Goal: Task Accomplishment & Management: Manage account settings

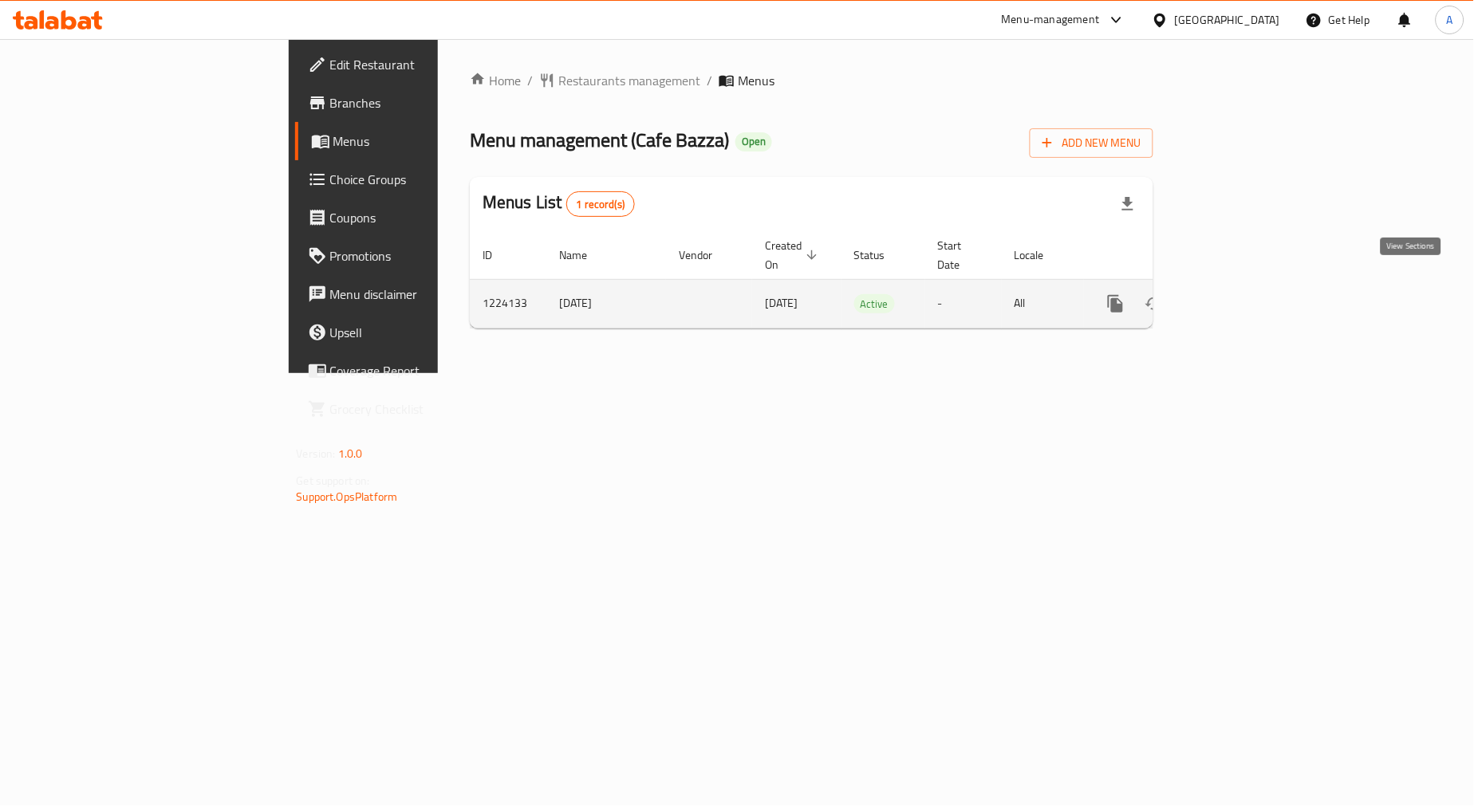
click at [1250, 289] on link "enhanced table" at bounding box center [1231, 304] width 38 height 38
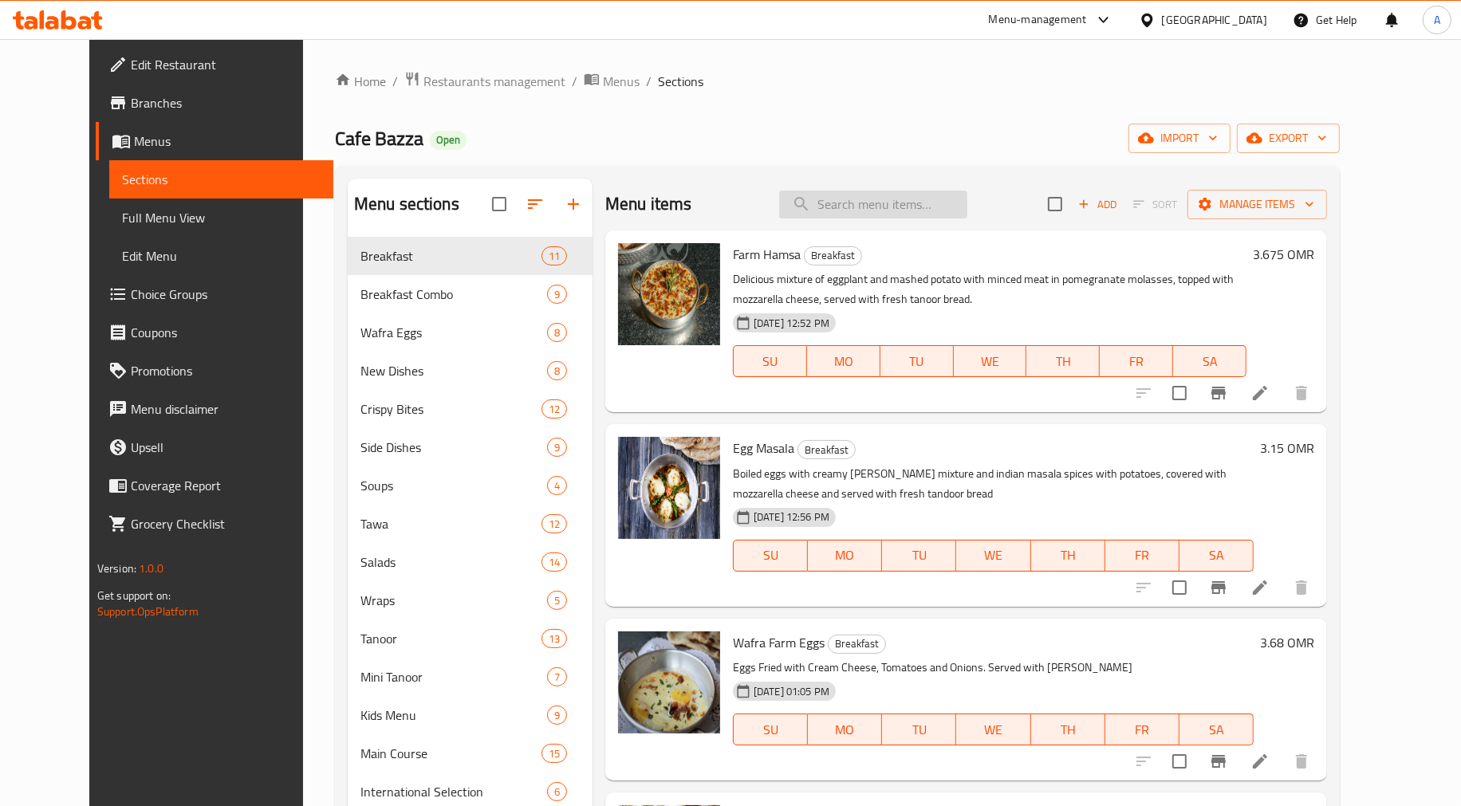
click at [852, 203] on input "search" at bounding box center [873, 205] width 188 height 28
paste input "Pesto Pizza"
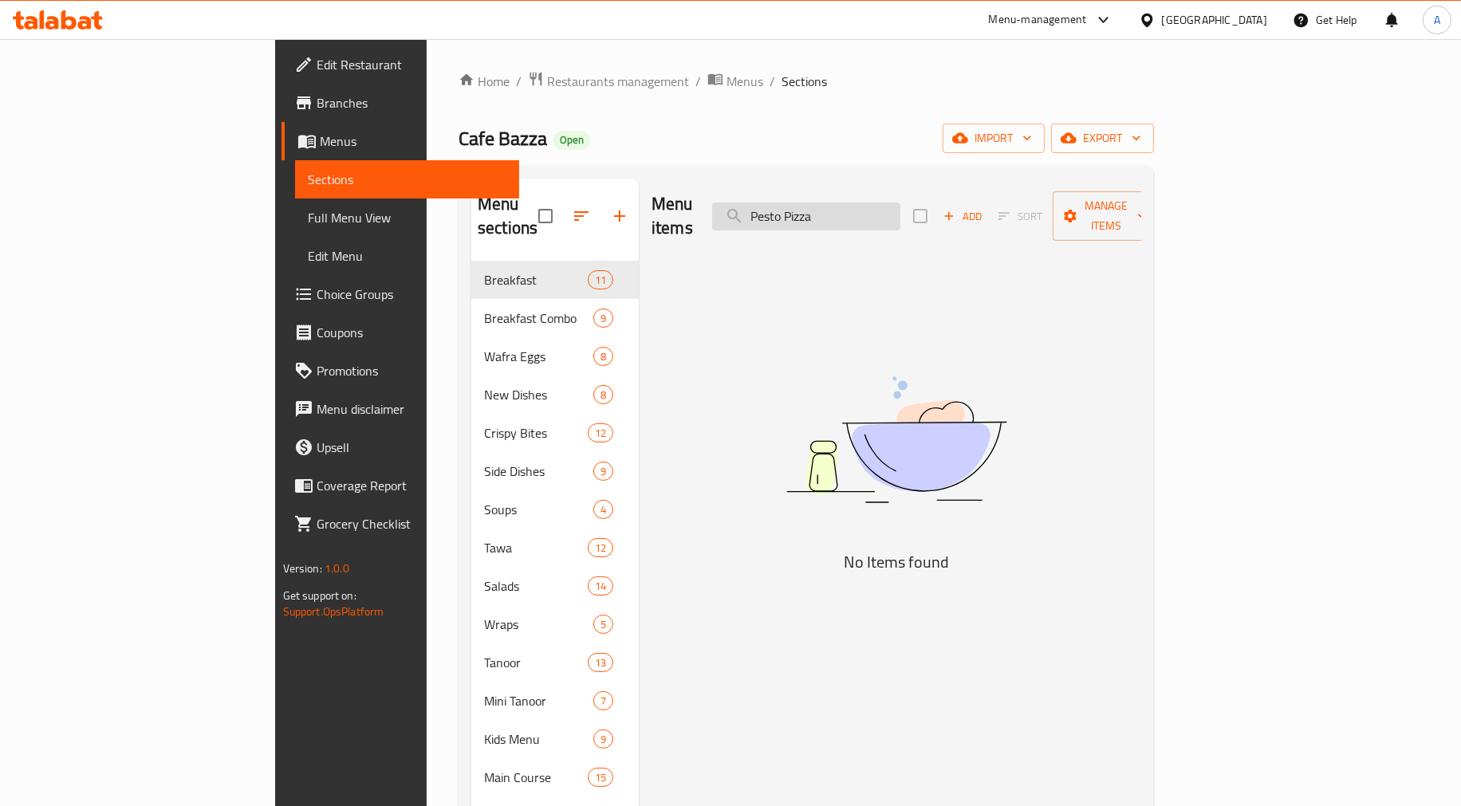
click at [901, 215] on input "Pesto Pizza" at bounding box center [806, 217] width 188 height 28
click at [901, 203] on input "Pesto Pizza" at bounding box center [806, 217] width 188 height 28
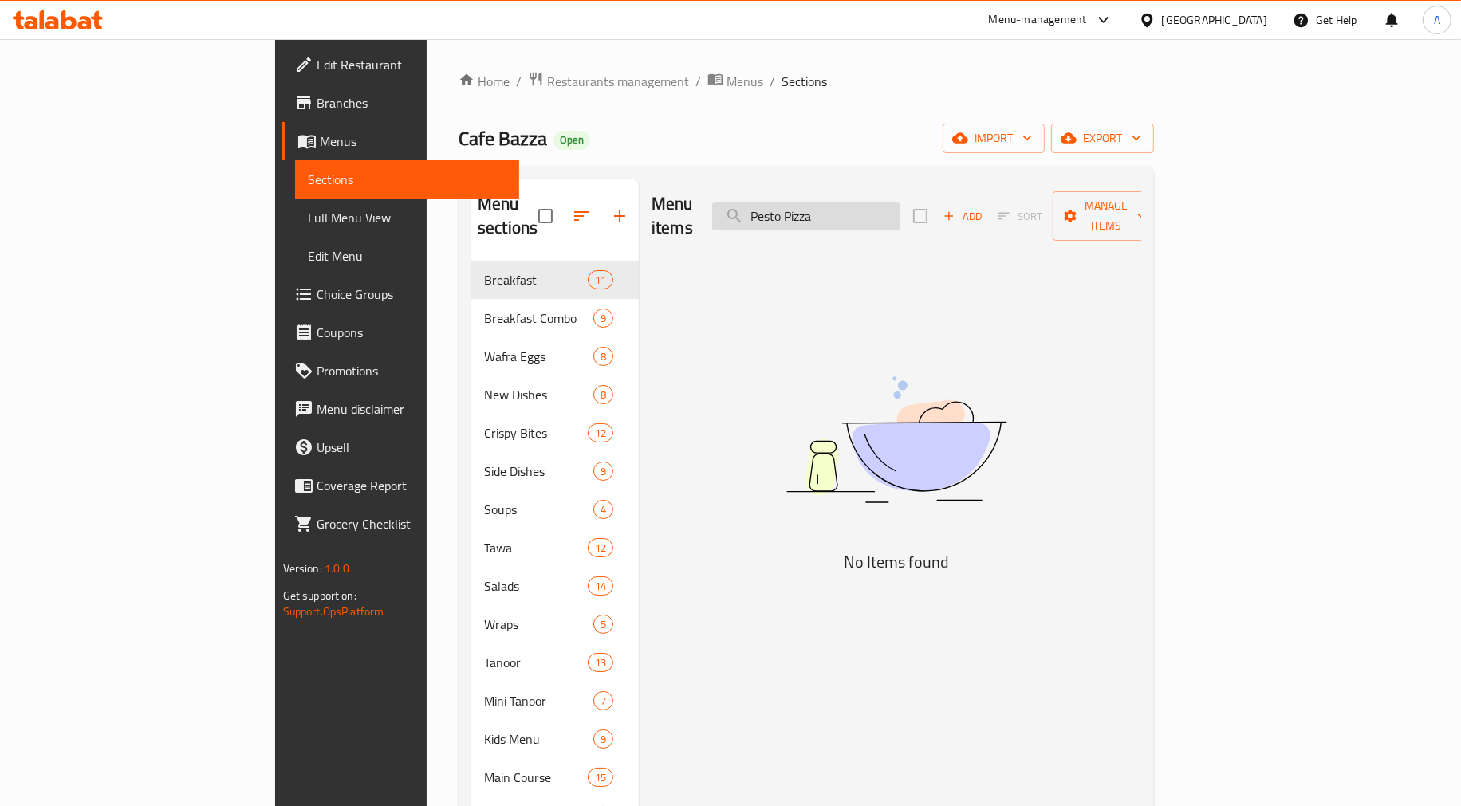
paste input "Baqlawa Bites"
click at [901, 203] on input "Baqlawa Bites" at bounding box center [806, 217] width 188 height 28
paste input "French Tanoor"
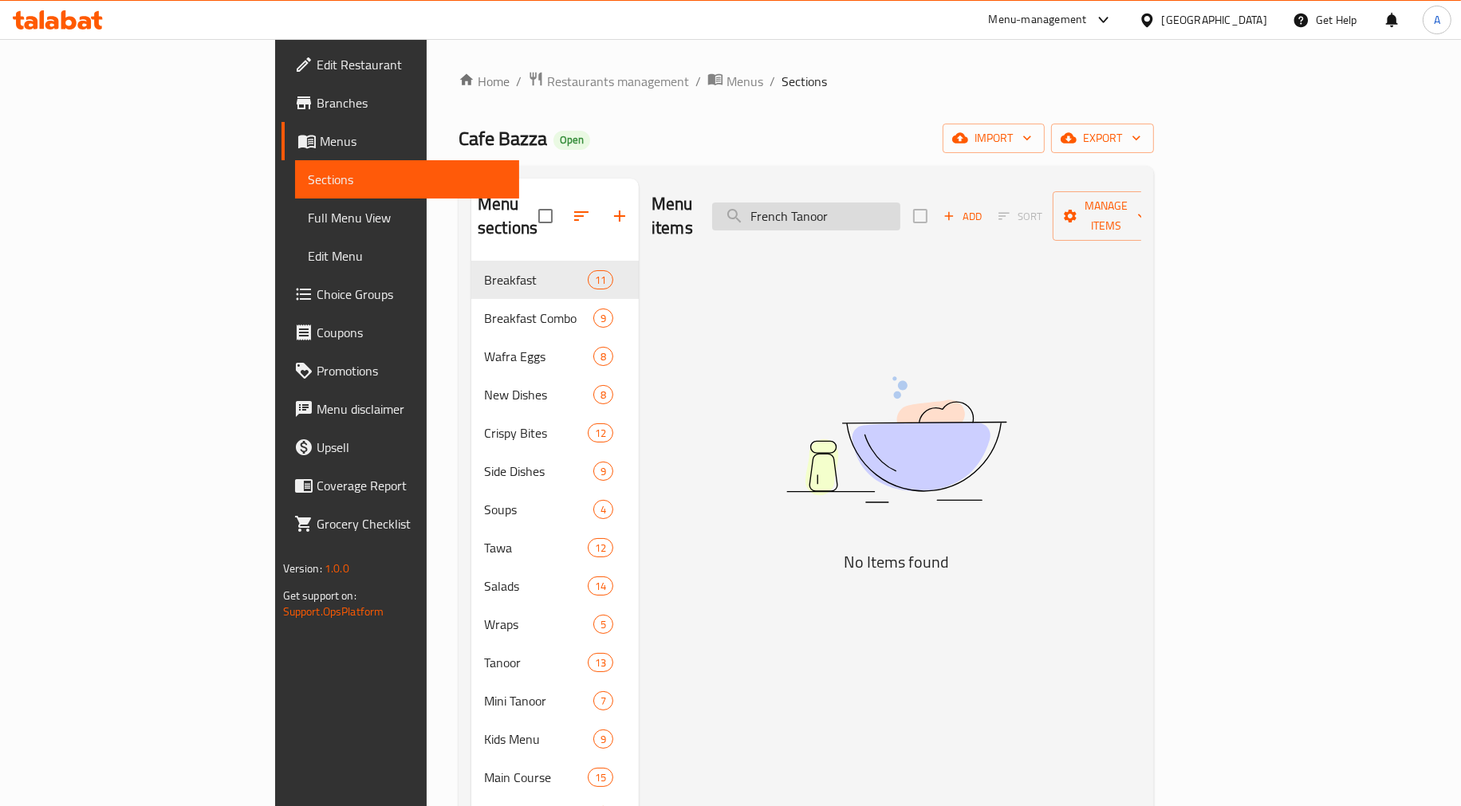
click at [900, 209] on input "French Tanoor" at bounding box center [806, 217] width 188 height 28
paste input "Qatayef Ceam"
click at [897, 205] on input "Qatayef Ceam" at bounding box center [806, 217] width 188 height 28
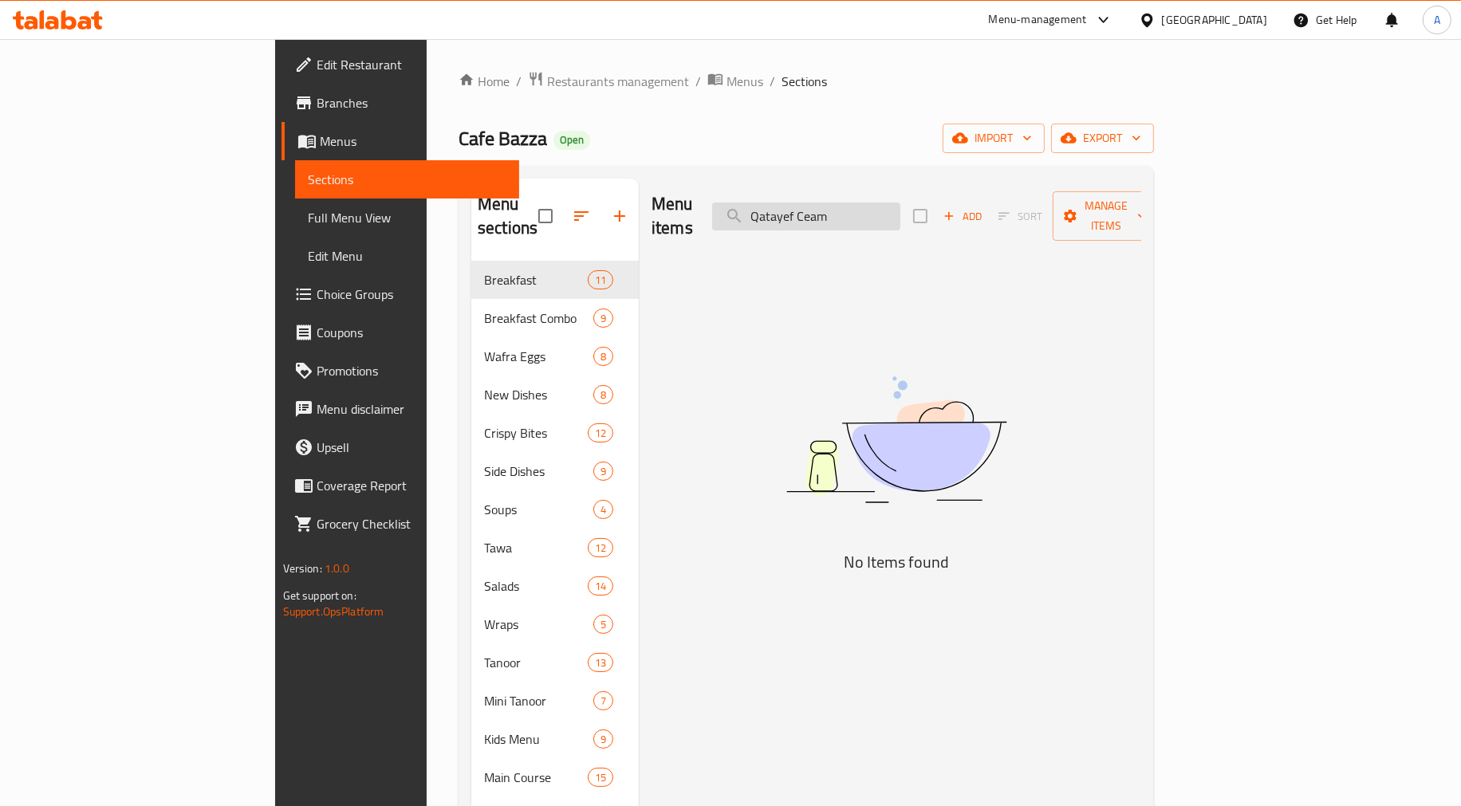
click at [897, 205] on input "Qatayef Ceam" at bounding box center [806, 217] width 188 height 28
paste input "Armenian Cherry Kebab"
click at [901, 203] on input "Armenian Cherry Kebab" at bounding box center [806, 217] width 188 height 28
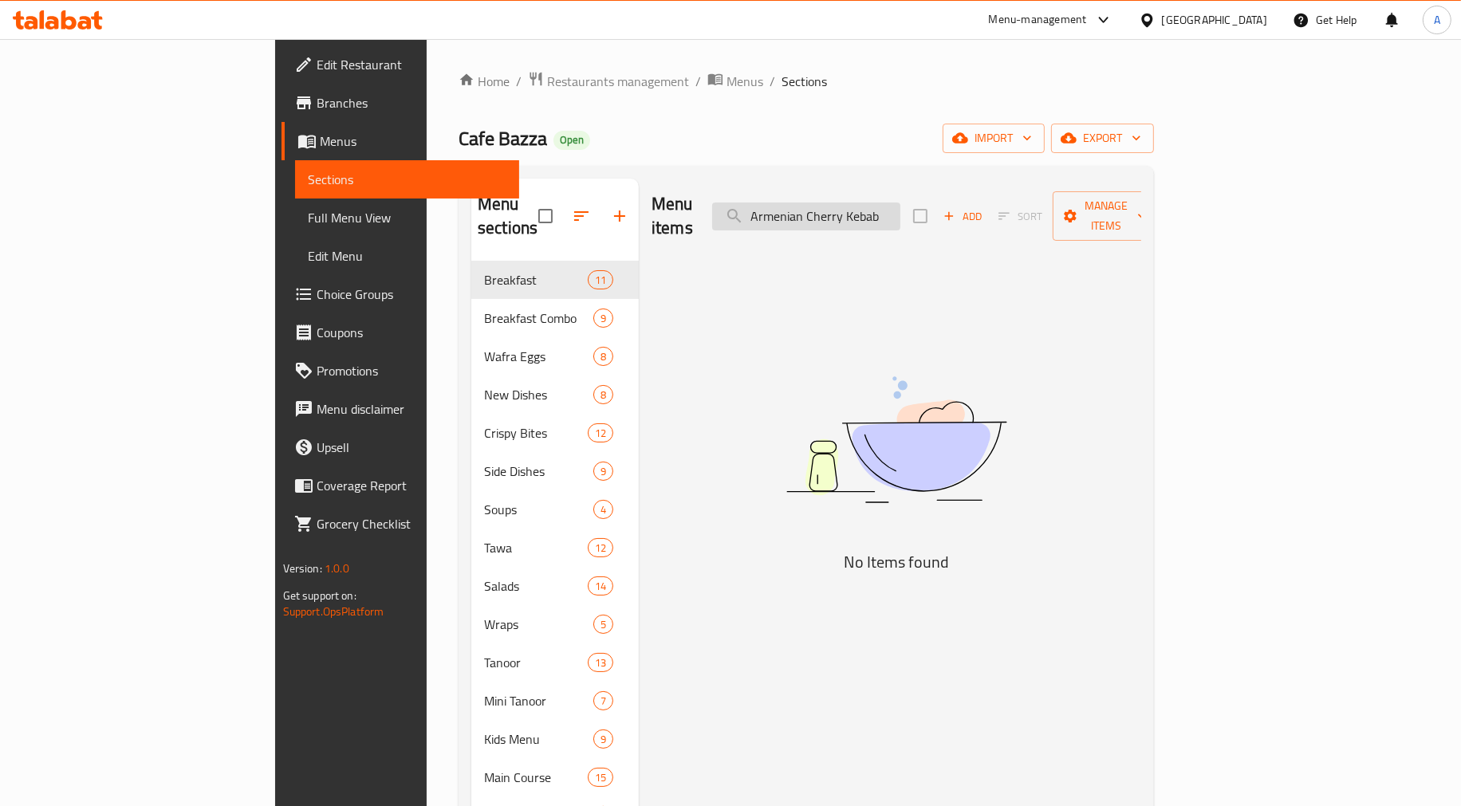
click at [901, 203] on input "Armenian Cherry Kebab" at bounding box center [806, 217] width 188 height 28
paste input "Oriental Shrimp Hamsa"
click at [901, 208] on input "Oriental Shrimp Hamsa" at bounding box center [806, 217] width 188 height 28
paste input "Fried Arayes"
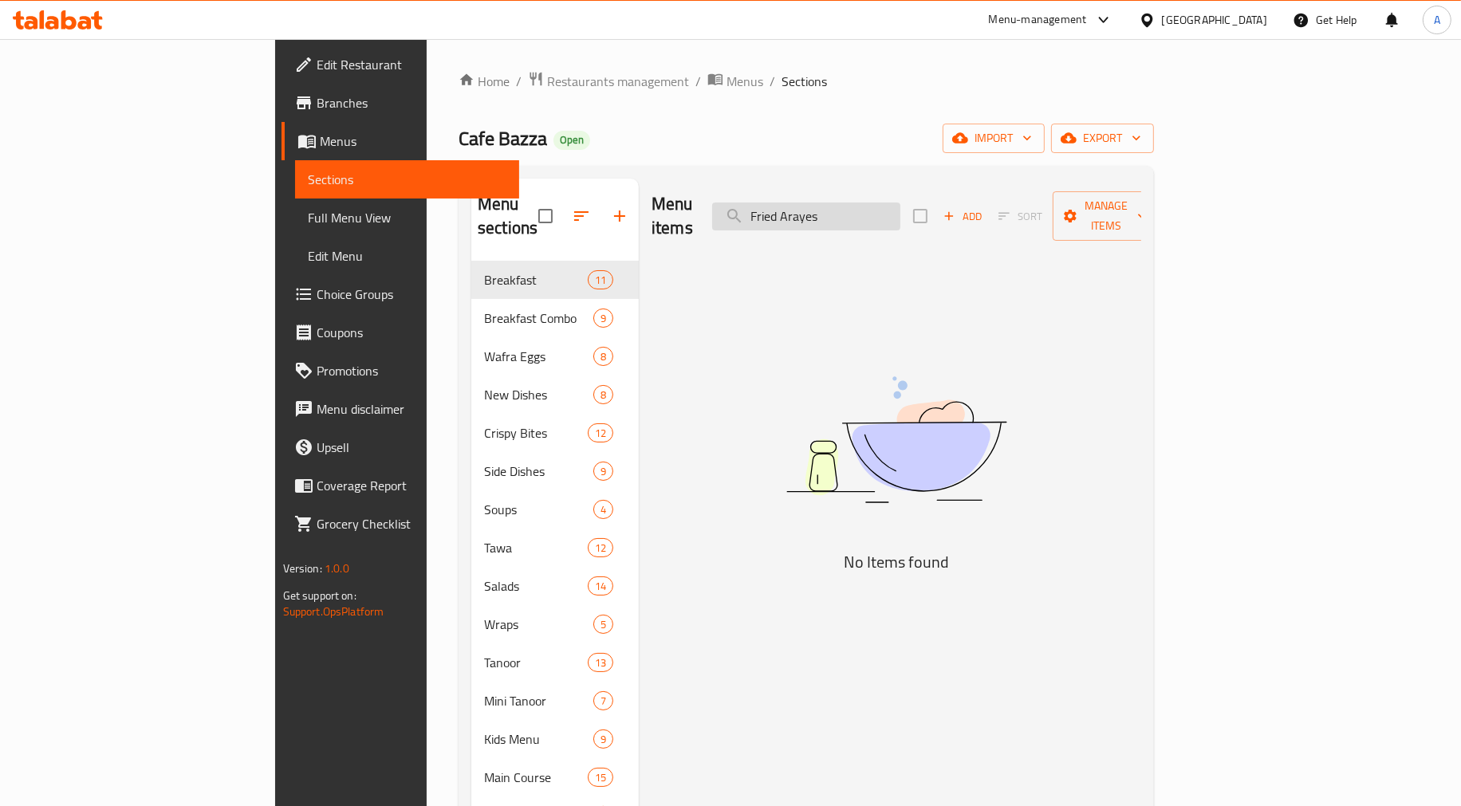
click at [901, 208] on input "Fried Arayes" at bounding box center [806, 217] width 188 height 28
click at [901, 210] on input "Fried Arayes" at bounding box center [806, 217] width 188 height 28
paste input "Mixed Fri"
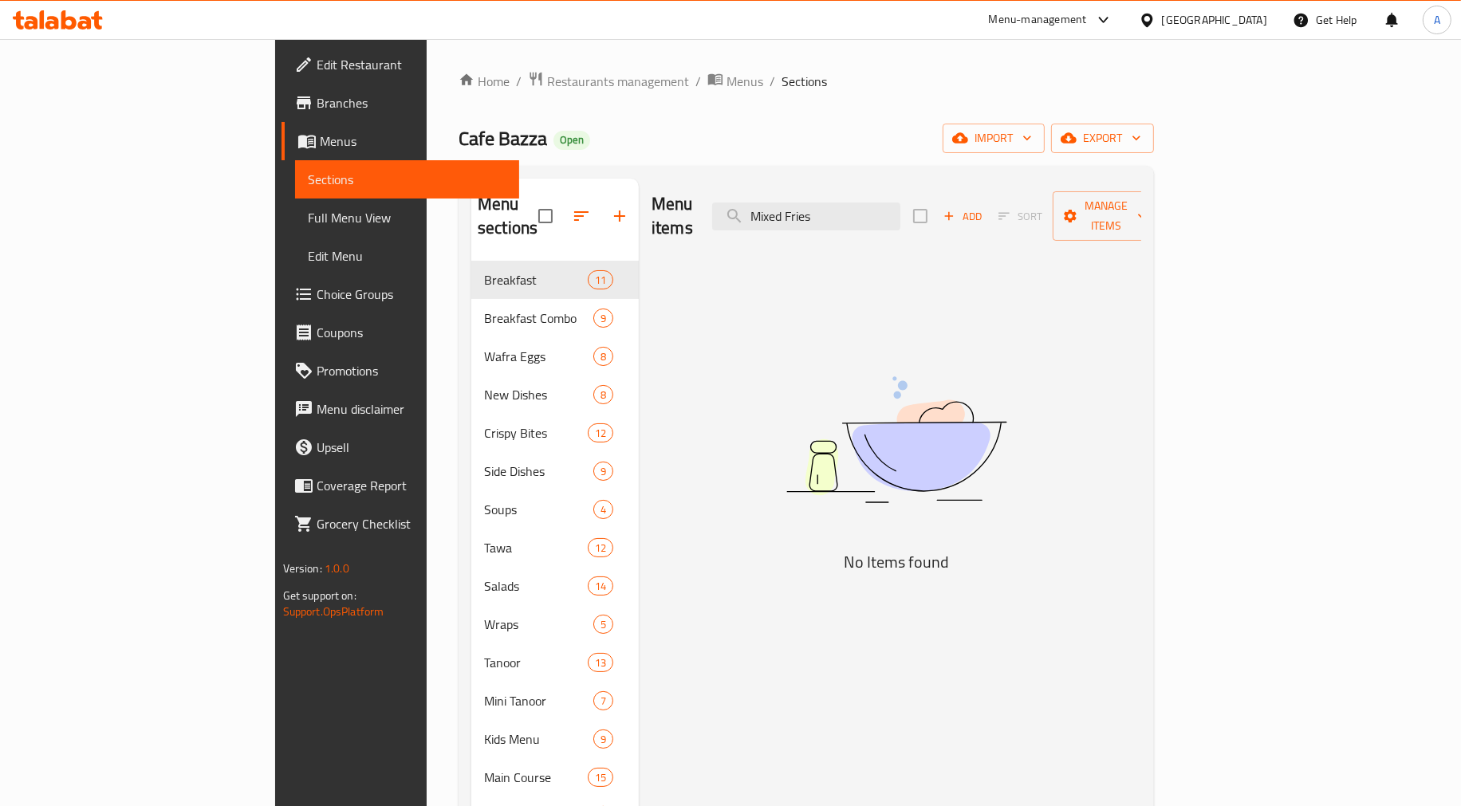
click at [946, 221] on div "Menu items Mixed Fries Add Sort Manage items" at bounding box center [897, 217] width 490 height 76
click at [901, 214] on input "Mixed Fries" at bounding box center [806, 217] width 188 height 28
paste input "Shawarma Combo"
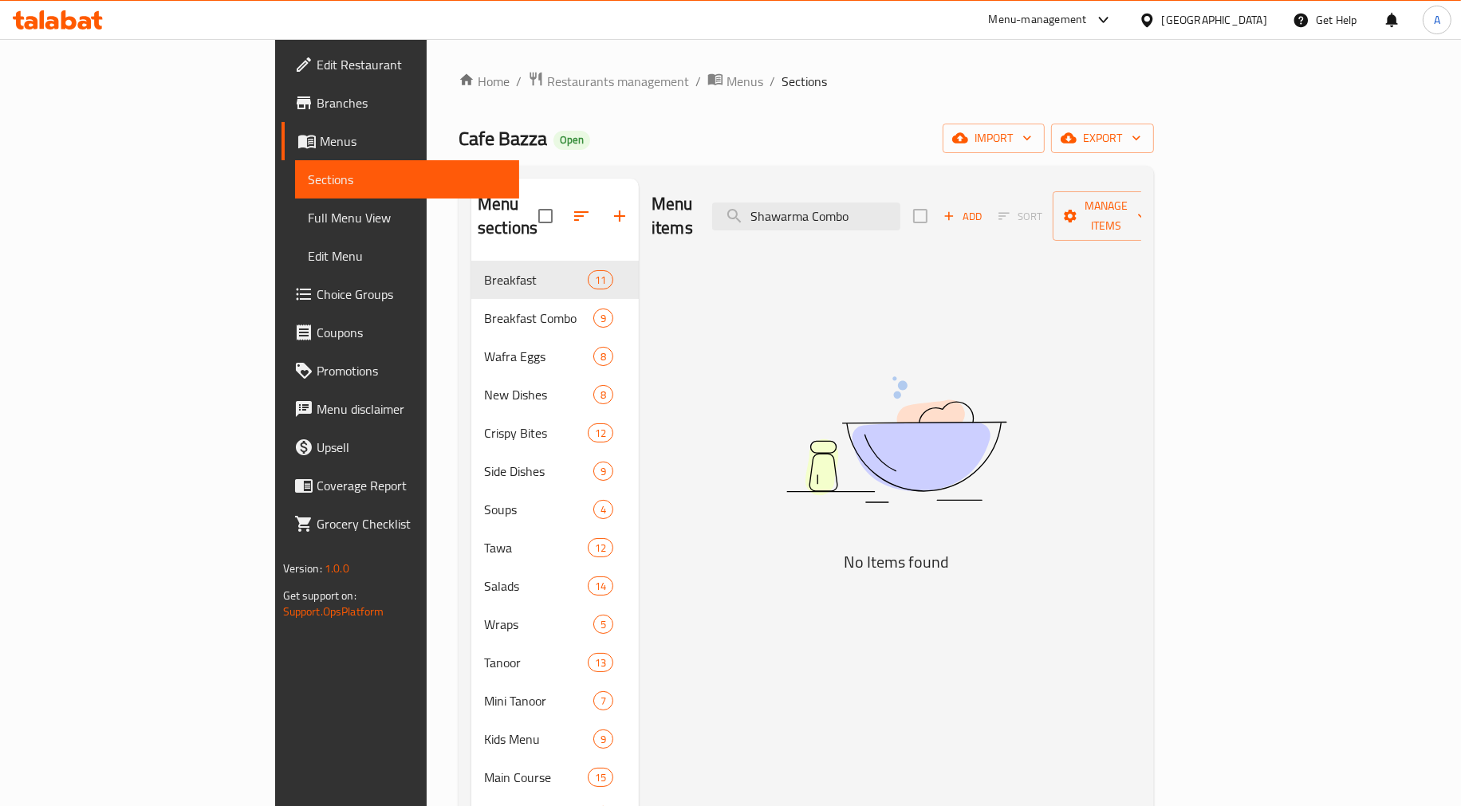
click at [993, 224] on div "Menu items Shawarma Combo Add Sort Manage items" at bounding box center [897, 217] width 490 height 76
click at [901, 217] on input "Shawarma Combo" at bounding box center [806, 217] width 188 height 28
paste input "Mushakkal c"
click at [901, 217] on input "Shawarma Combo" at bounding box center [806, 217] width 188 height 28
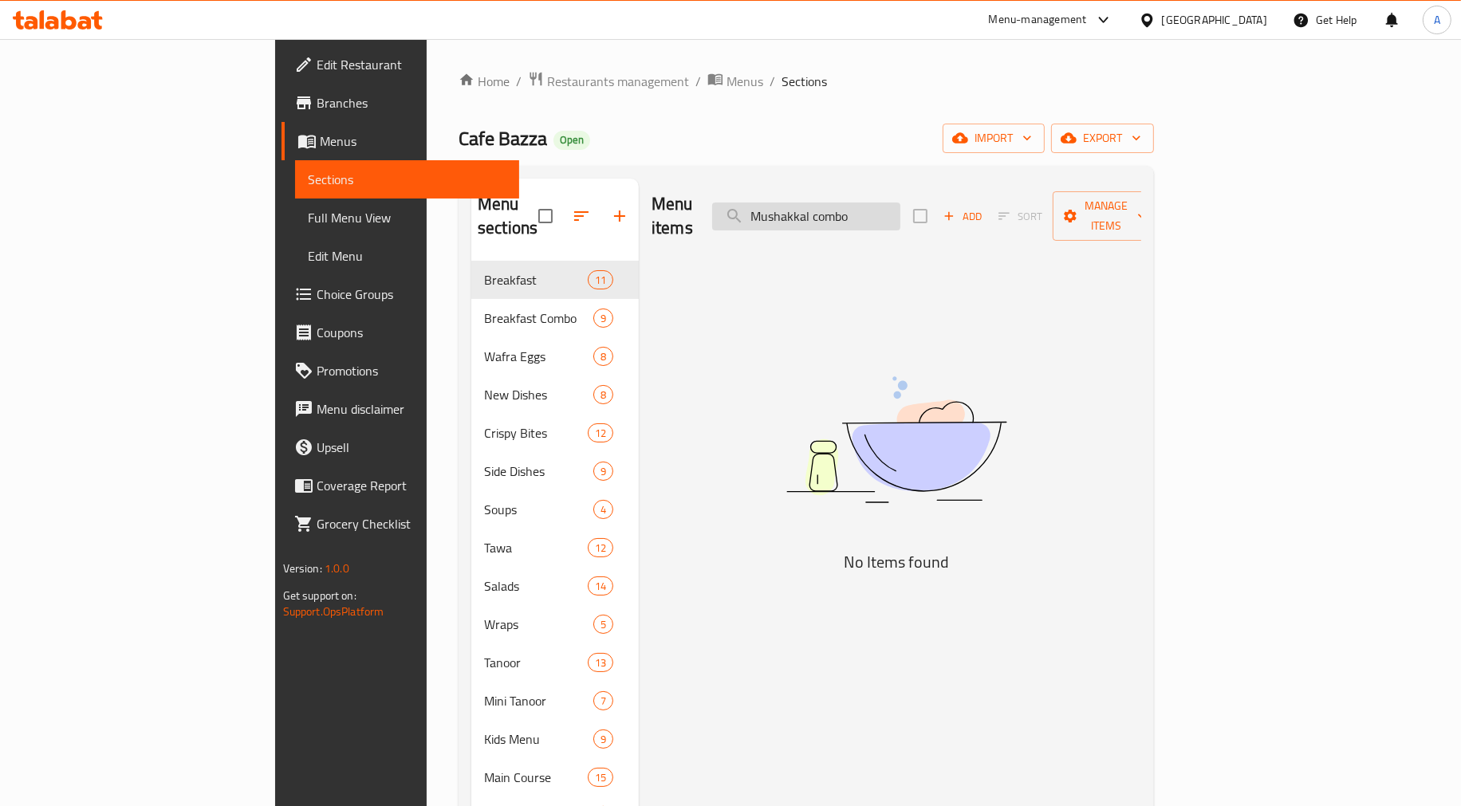
click at [901, 203] on input "Mushakkal combo" at bounding box center [806, 217] width 188 height 28
paste input "Falafel Combo"
click at [901, 212] on input "Falafel Combo" at bounding box center [806, 217] width 188 height 28
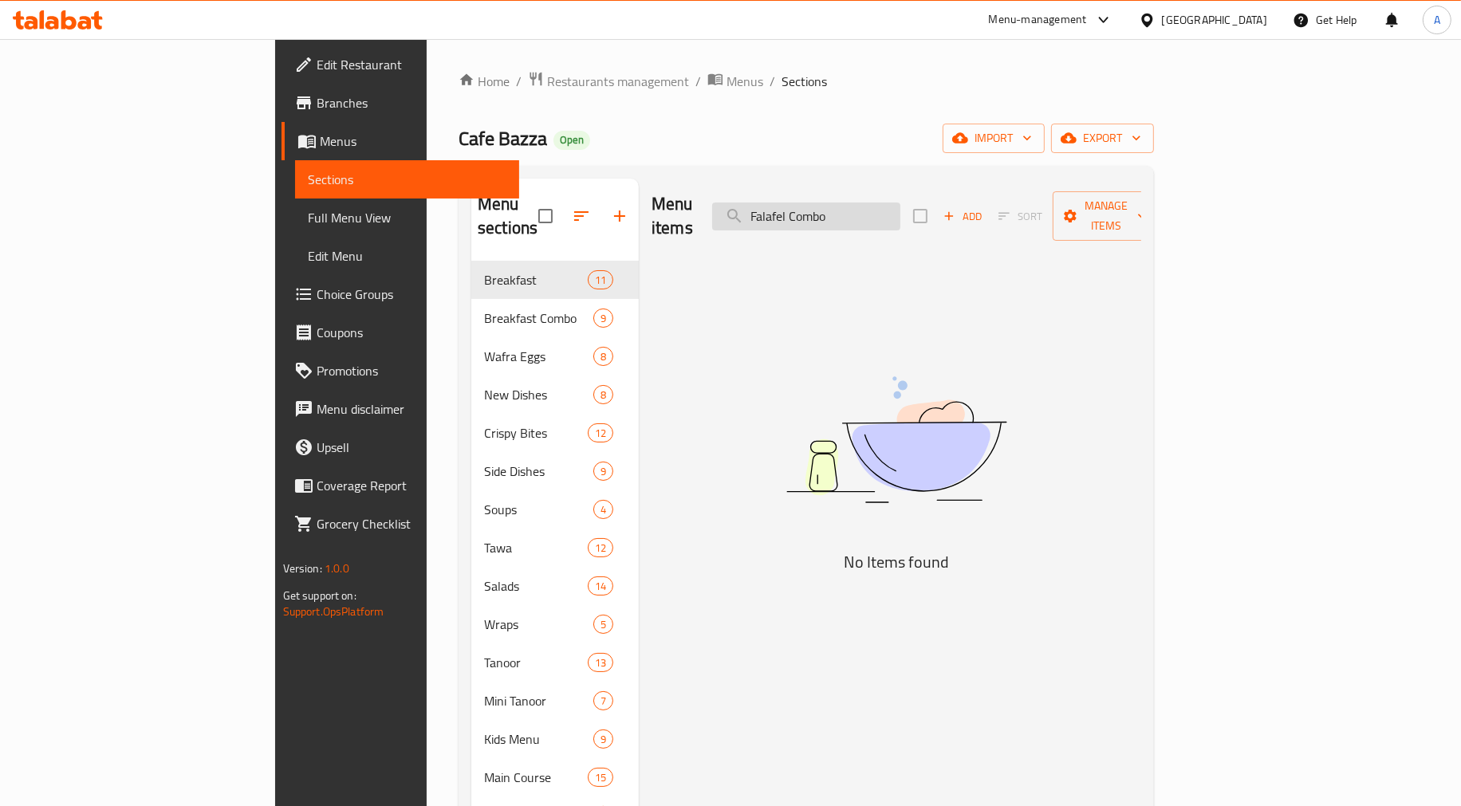
click at [901, 212] on input "Falafel Combo" at bounding box center [806, 217] width 188 height 28
paste input "Halloum"
click at [901, 212] on input "Halloum Combo" at bounding box center [806, 217] width 188 height 28
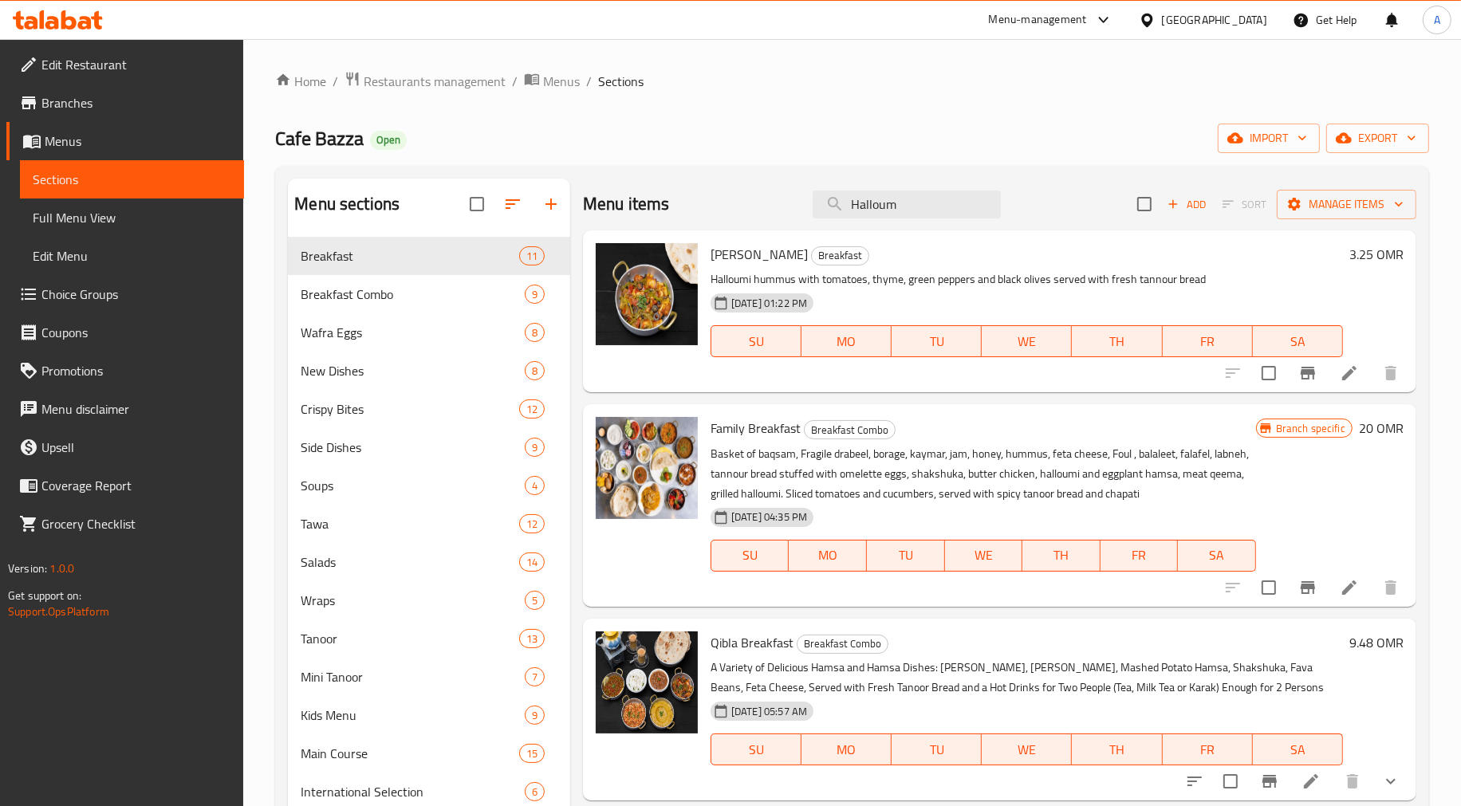
click at [878, 229] on div "Menu items Halloum Add Sort Manage items" at bounding box center [1000, 205] width 834 height 52
click at [887, 216] on input "Halloum" at bounding box center [907, 205] width 188 height 28
paste input "Dips Platter"
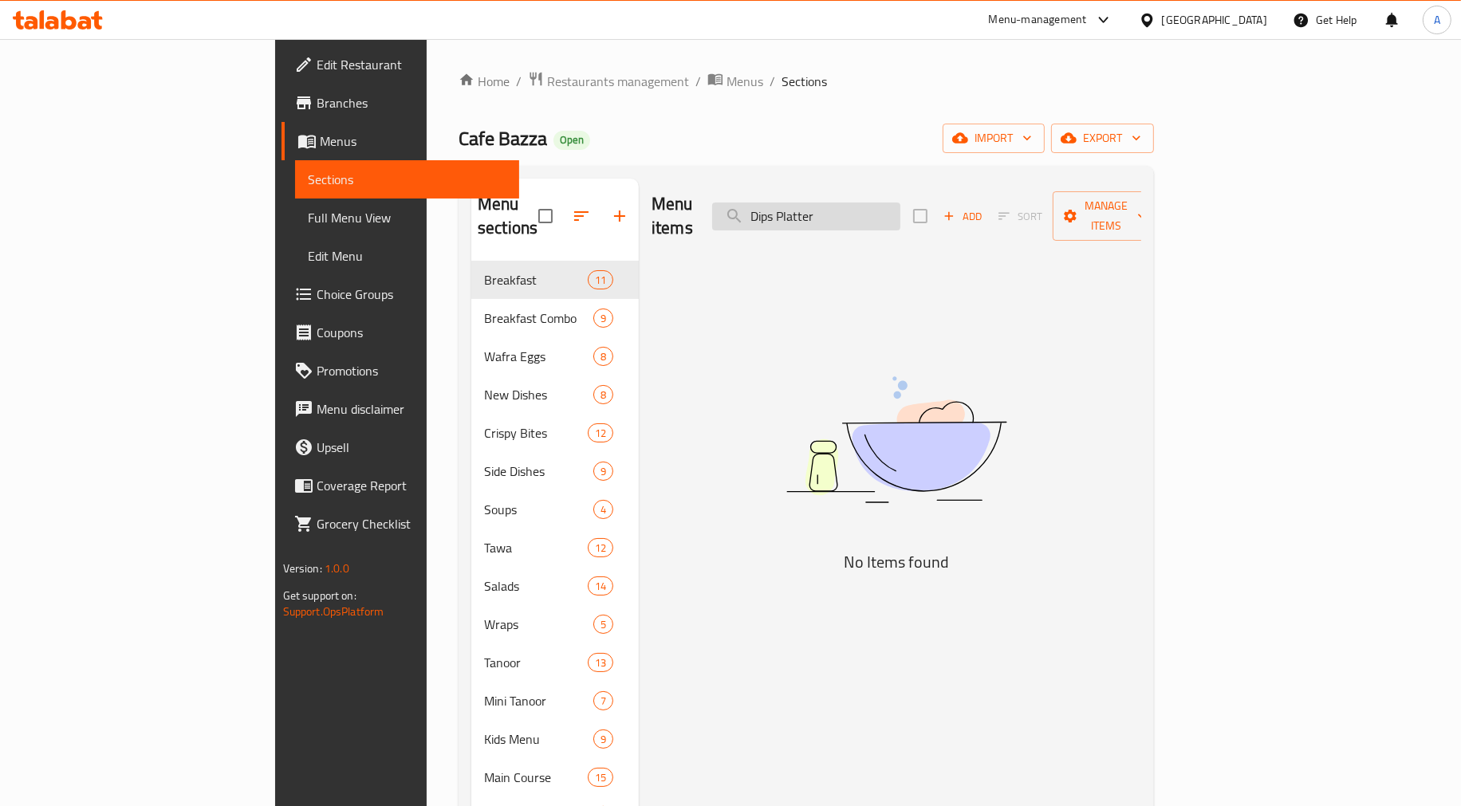
click at [901, 203] on input "Dips Platter" at bounding box center [806, 217] width 188 height 28
paste input "Alfredo Chicken Pasta"
click at [901, 203] on input "Alfredo Chicken Pasta" at bounding box center [806, 217] width 188 height 28
click at [901, 206] on input "Alfredo Chicken Pasta" at bounding box center [806, 217] width 188 height 28
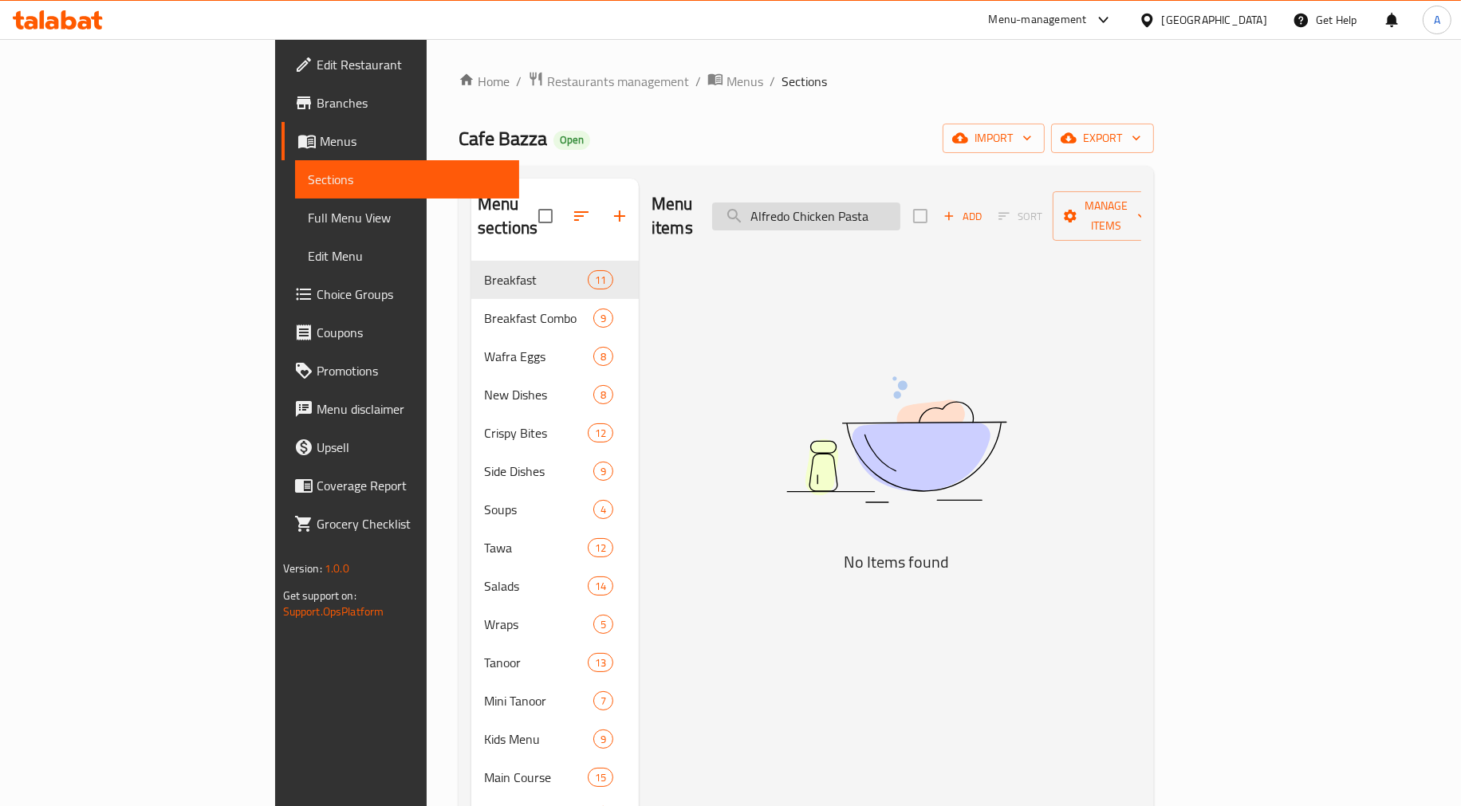
click at [901, 206] on input "Alfredo Chicken Pasta" at bounding box center [806, 217] width 188 height 28
click at [901, 213] on input "Alfredo Chicken" at bounding box center [806, 217] width 188 height 28
paste input "Kiri Sambousa"
click at [901, 213] on input "Alfredo Chicken" at bounding box center [806, 217] width 188 height 28
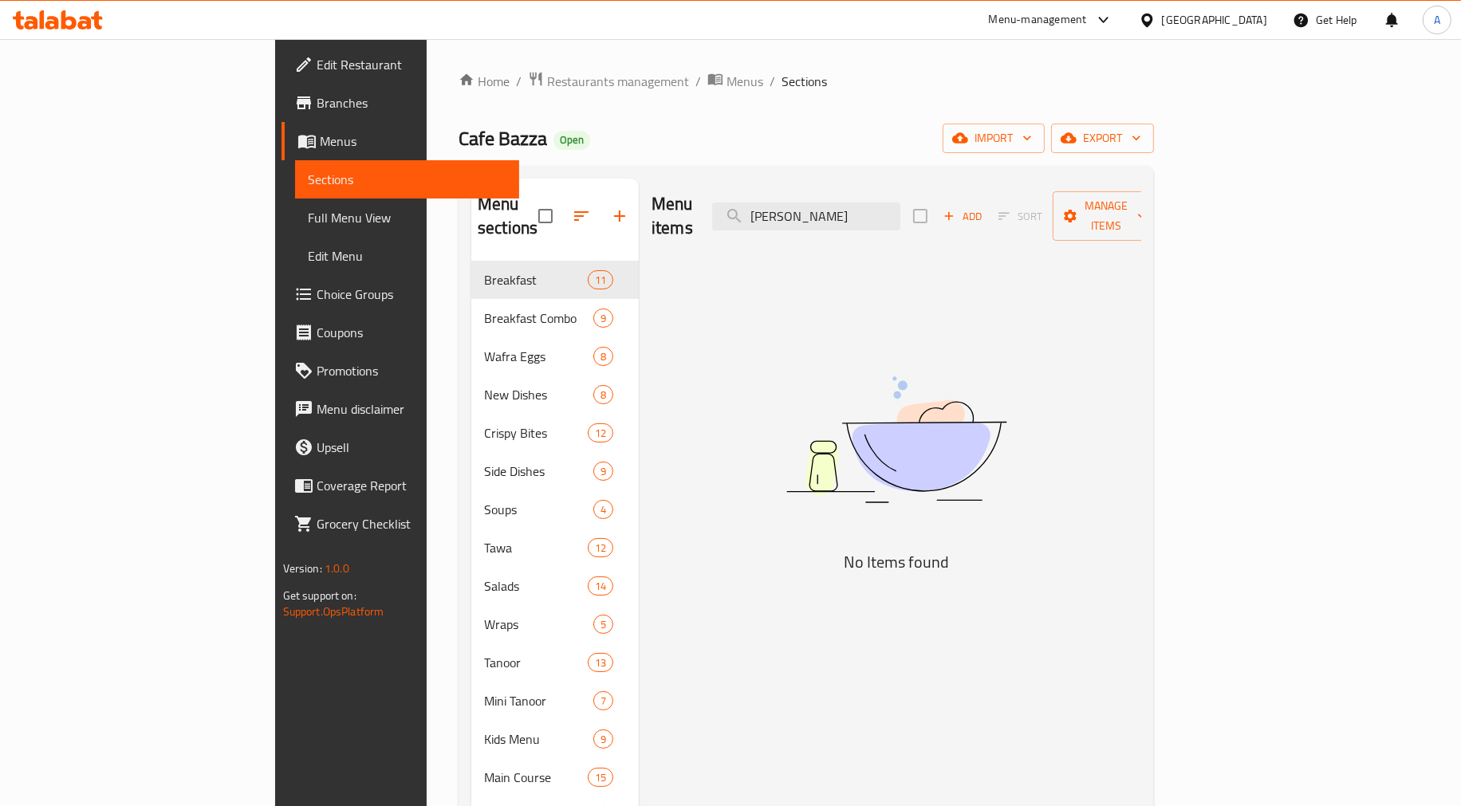
type input "Kiri Sambousa"
click at [921, 224] on div "Menu items Kiri Sambousa Add Sort Manage items" at bounding box center [897, 217] width 490 height 76
click at [901, 213] on input "Kiri Sambousa" at bounding box center [806, 217] width 188 height 28
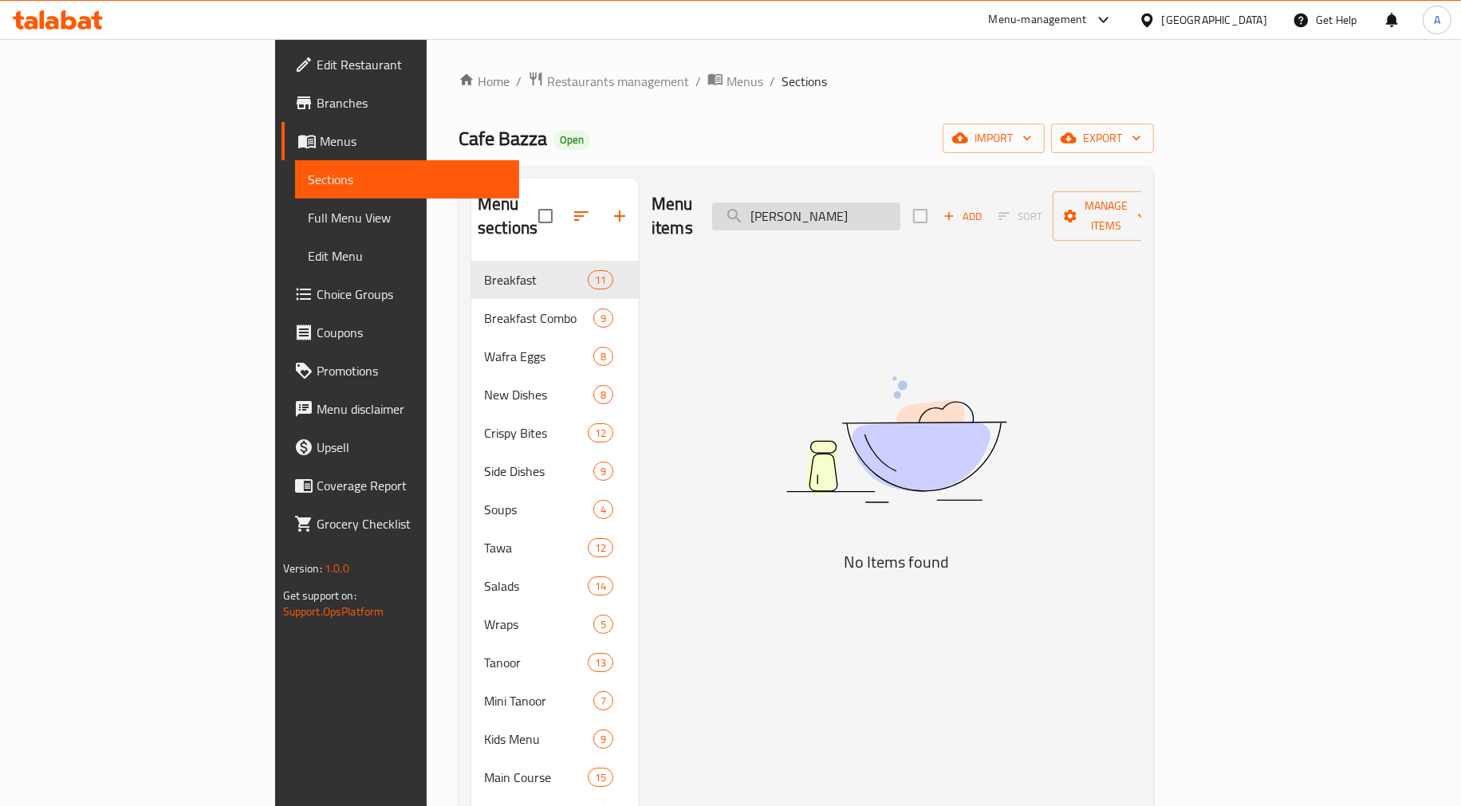
click at [901, 213] on input "Kiri Sambousa" at bounding box center [806, 217] width 188 height 28
click at [889, 212] on input "Kiri Sambousa" at bounding box center [806, 217] width 188 height 28
click at [848, 208] on input "Kiri Sambousa" at bounding box center [806, 217] width 188 height 28
click at [881, 242] on div "Menu items Kiri Sambousa Add Sort Manage items No Items found" at bounding box center [890, 663] width 503 height 969
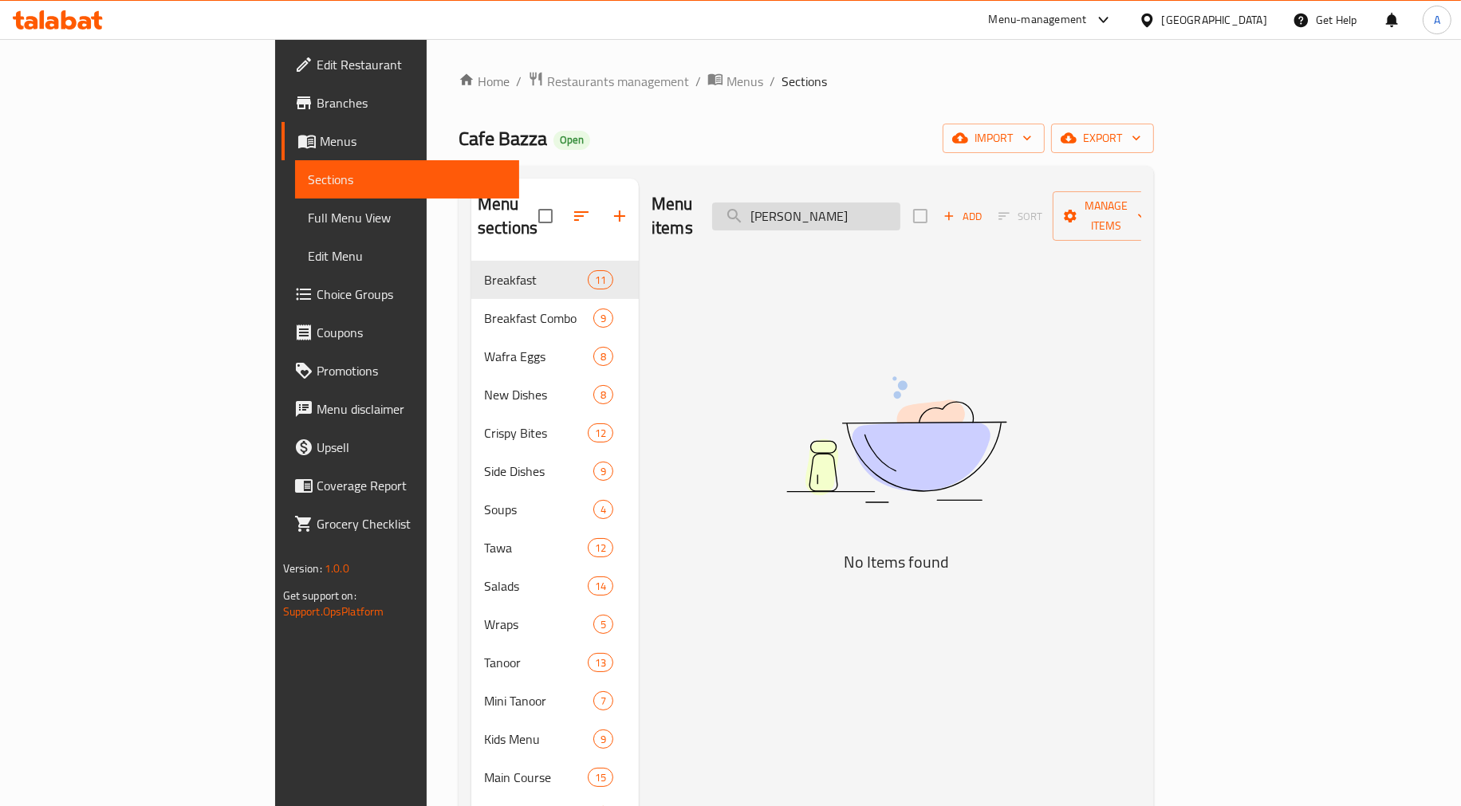
click at [884, 203] on input "Kiri Sambousa" at bounding box center [806, 217] width 188 height 28
click at [879, 280] on div "Menu items Add Sort Manage items No Items found" at bounding box center [890, 663] width 503 height 969
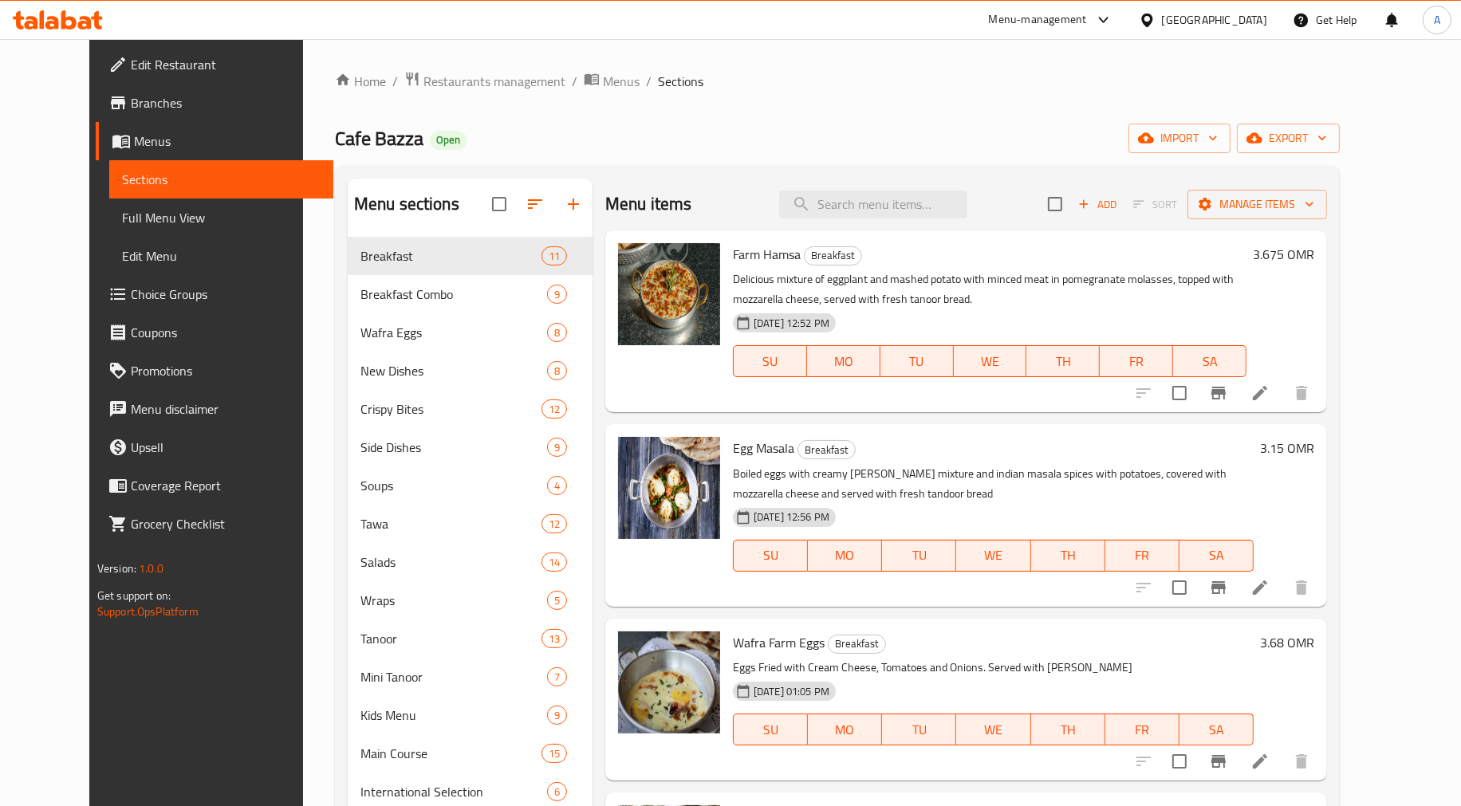
click at [896, 180] on div "Menu items Add Sort Manage items" at bounding box center [966, 205] width 722 height 52
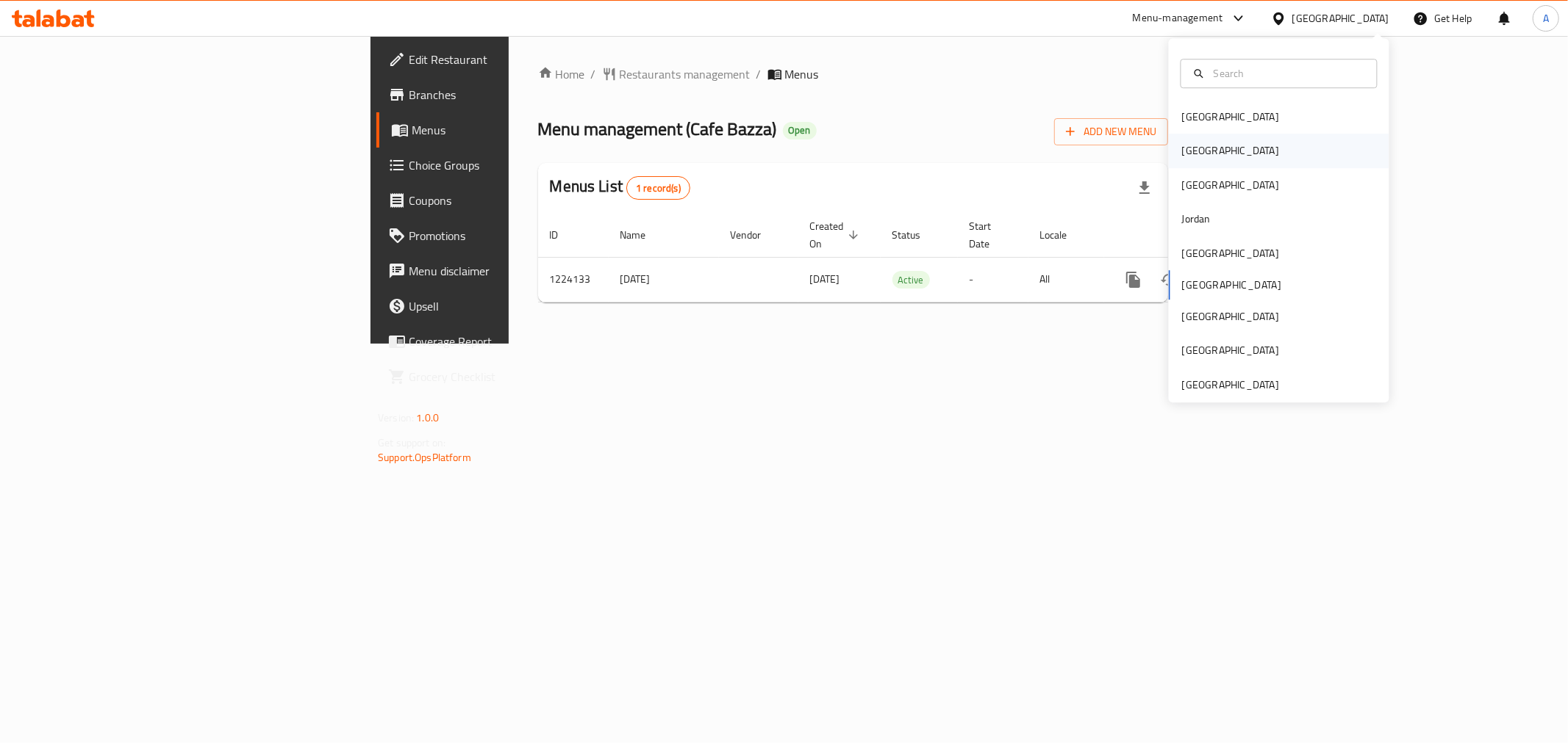
click at [1200, 152] on div "[GEOGRAPHIC_DATA]" at bounding box center [1230, 151] width 121 height 34
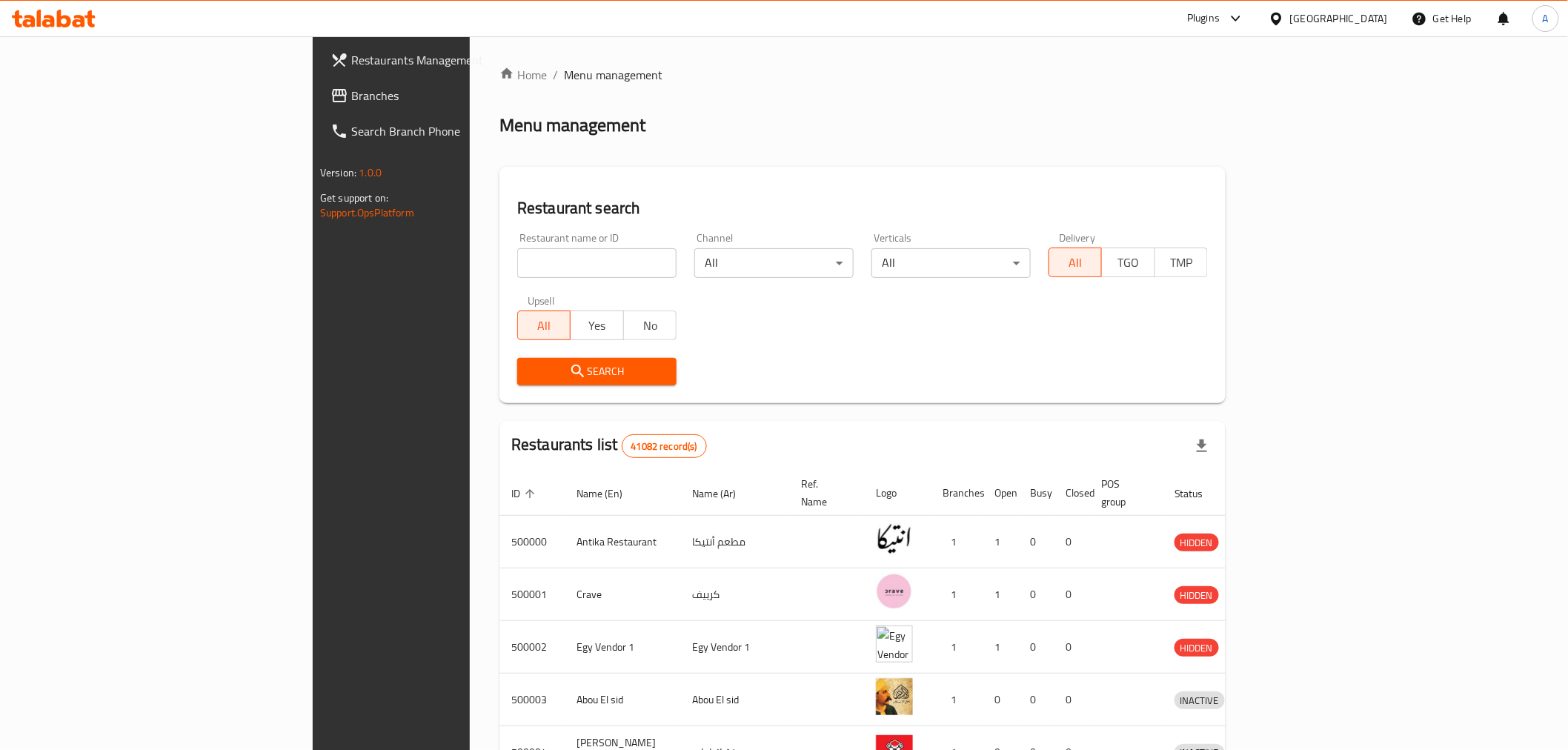
click at [517, 257] on input "search" at bounding box center [597, 263] width 160 height 30
type input "ن"
type input "كرم الشام"
click button "Search" at bounding box center [597, 372] width 160 height 28
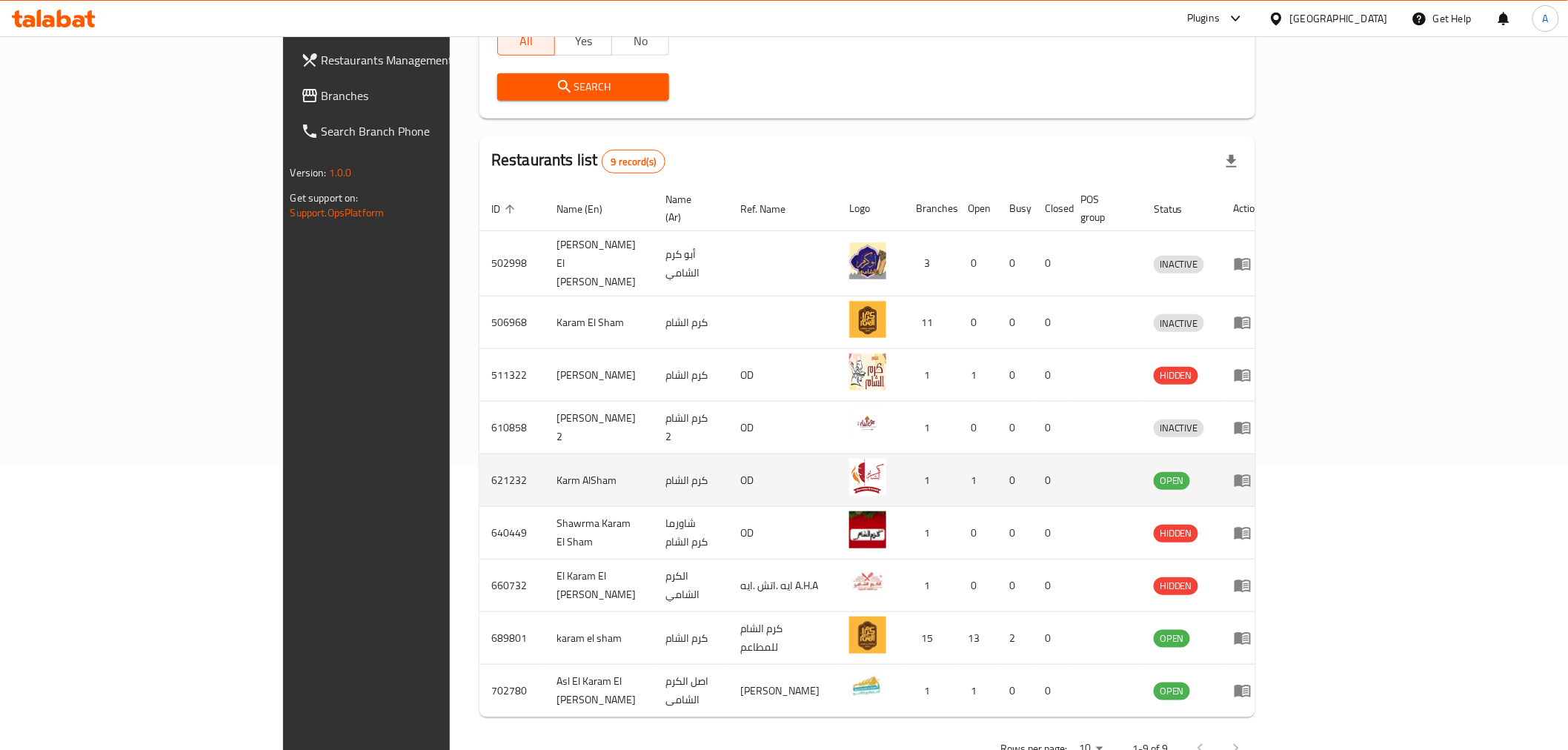
scroll to position [306, 0]
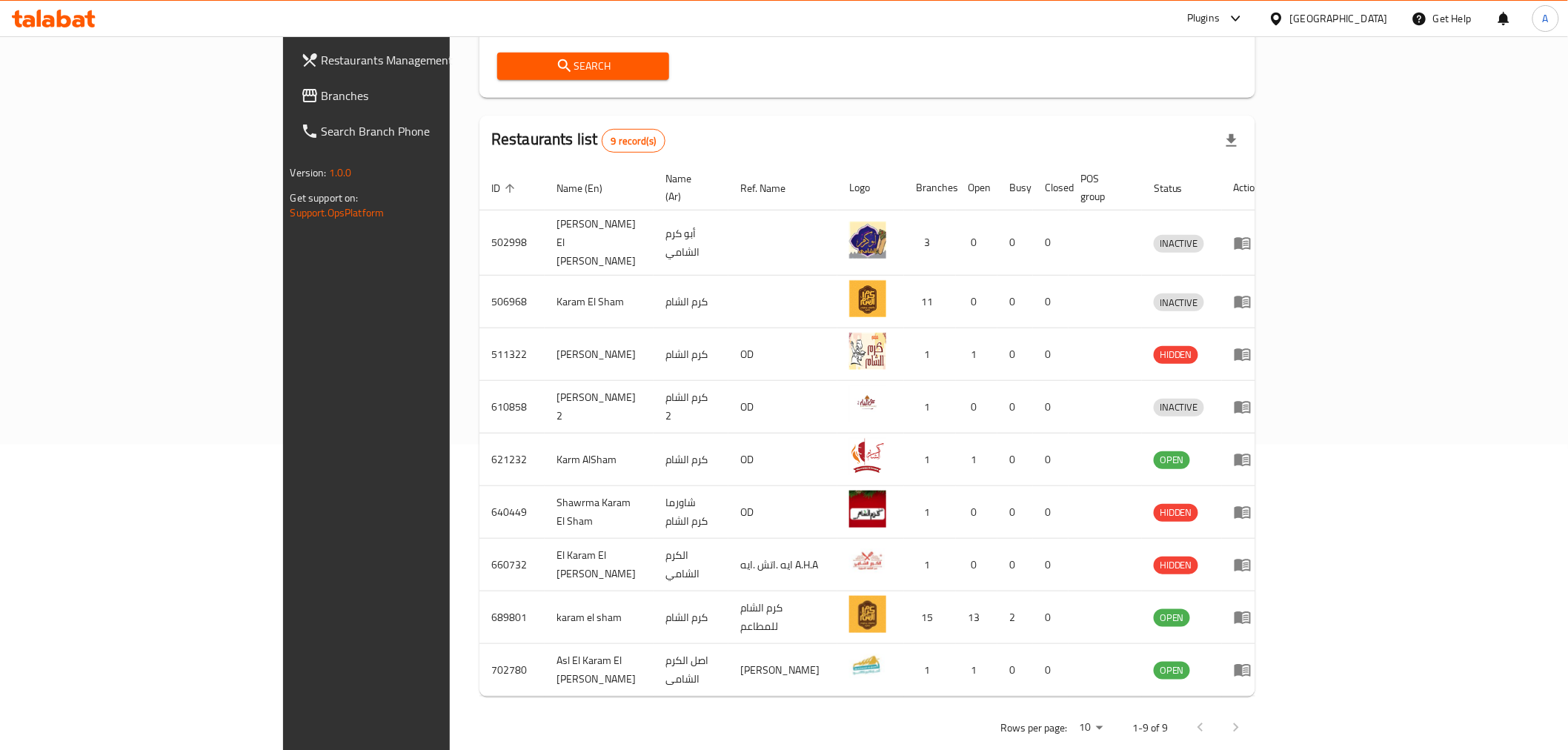
click at [1374, 445] on body "​ Plugins [GEOGRAPHIC_DATA] Get Help A Restaurants Management Branches Search B…" at bounding box center [784, 87] width 1568 height 714
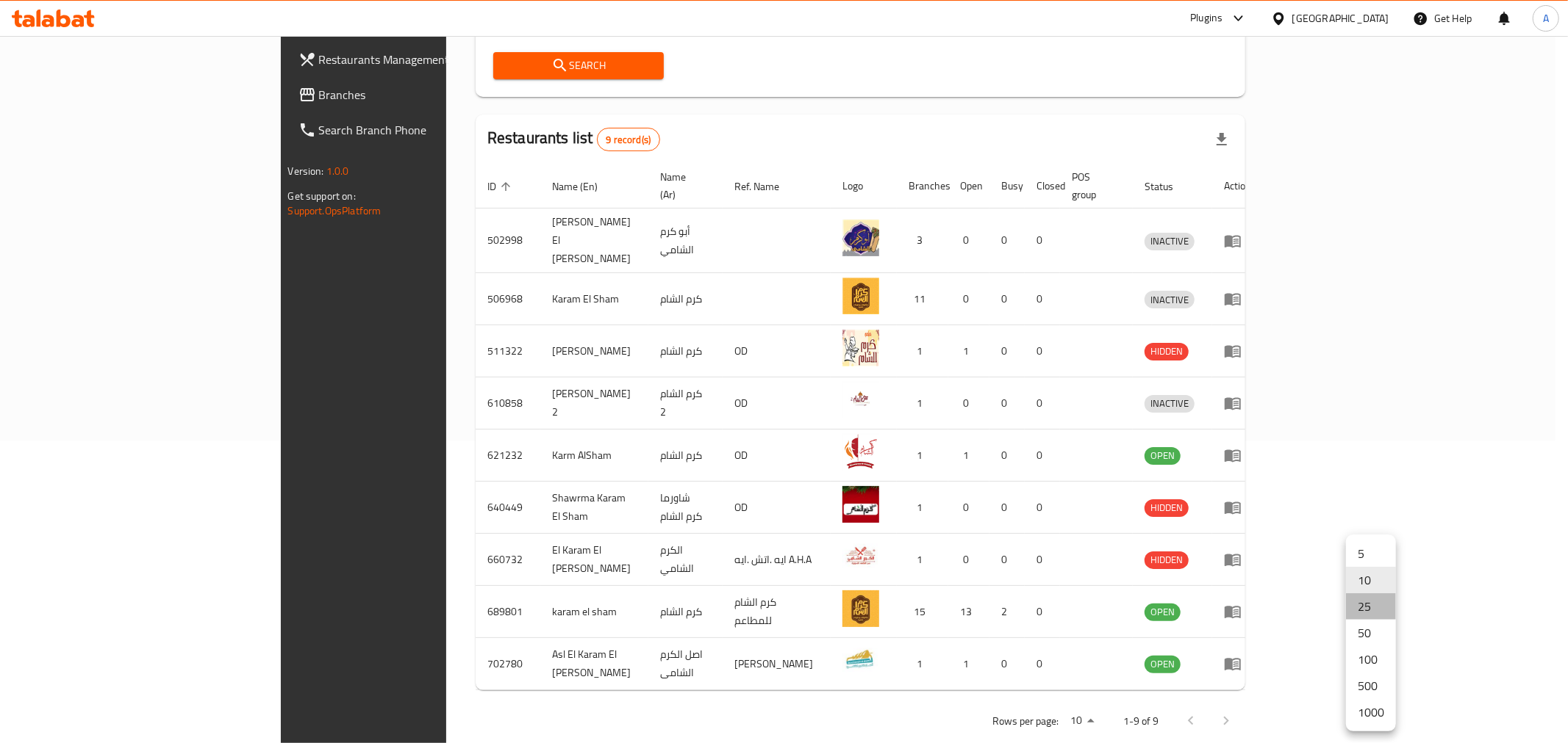
click at [1373, 612] on li "25" at bounding box center [1371, 607] width 50 height 27
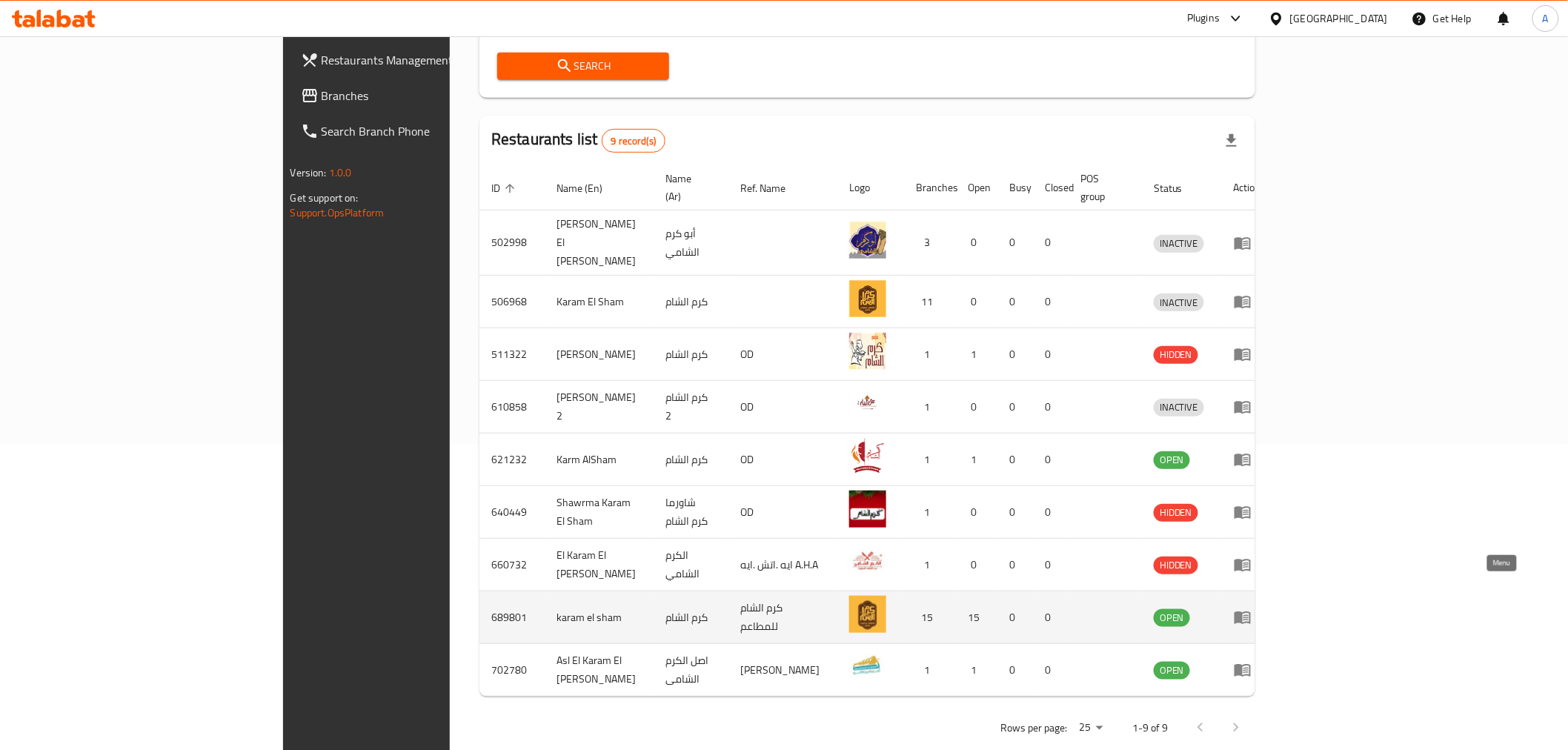
click at [1251, 609] on icon "enhanced table" at bounding box center [1242, 617] width 18 height 18
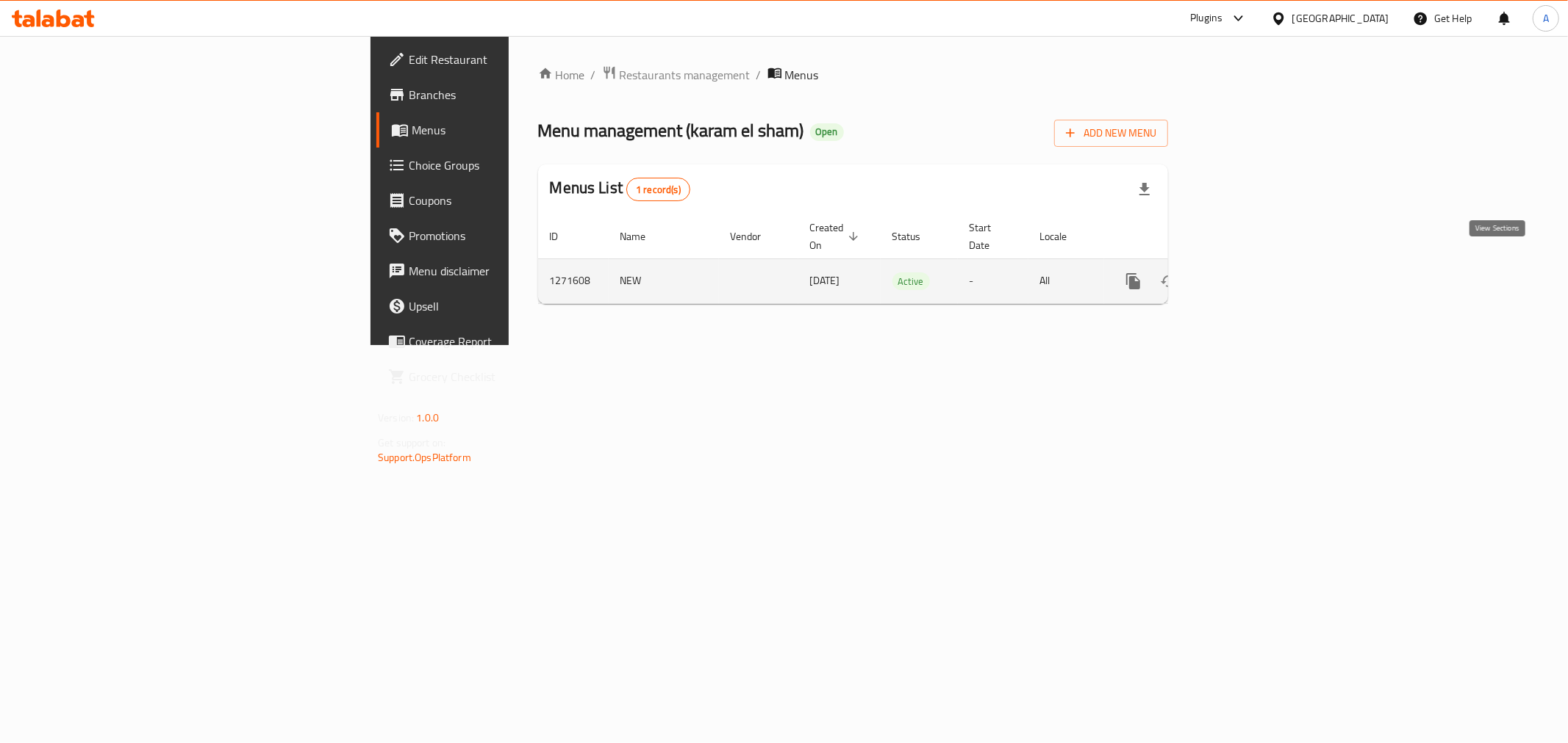
click at [1257, 263] on link "enhanced table" at bounding box center [1239, 281] width 35 height 35
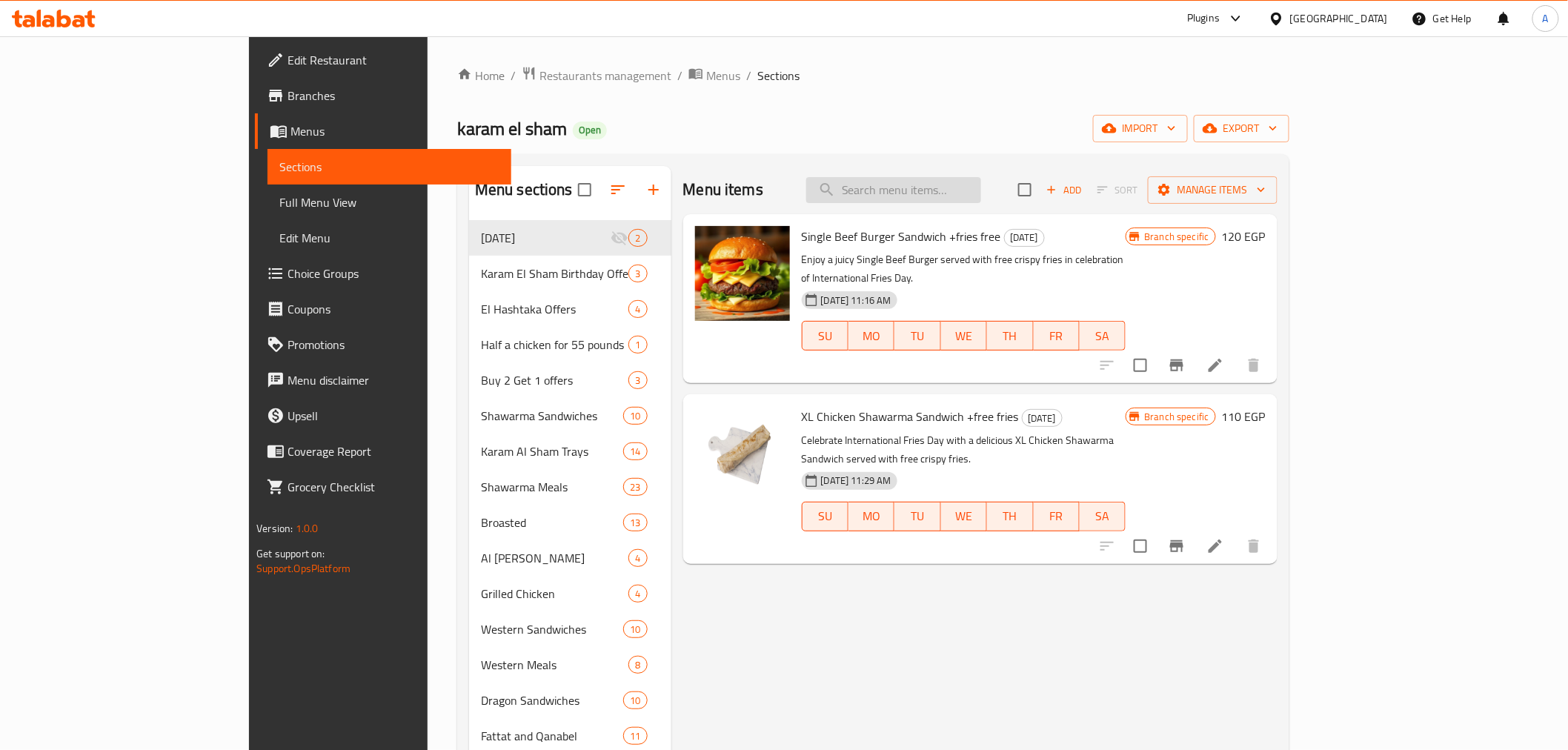
click at [972, 195] on input "search" at bounding box center [894, 191] width 175 height 26
type input "ا"
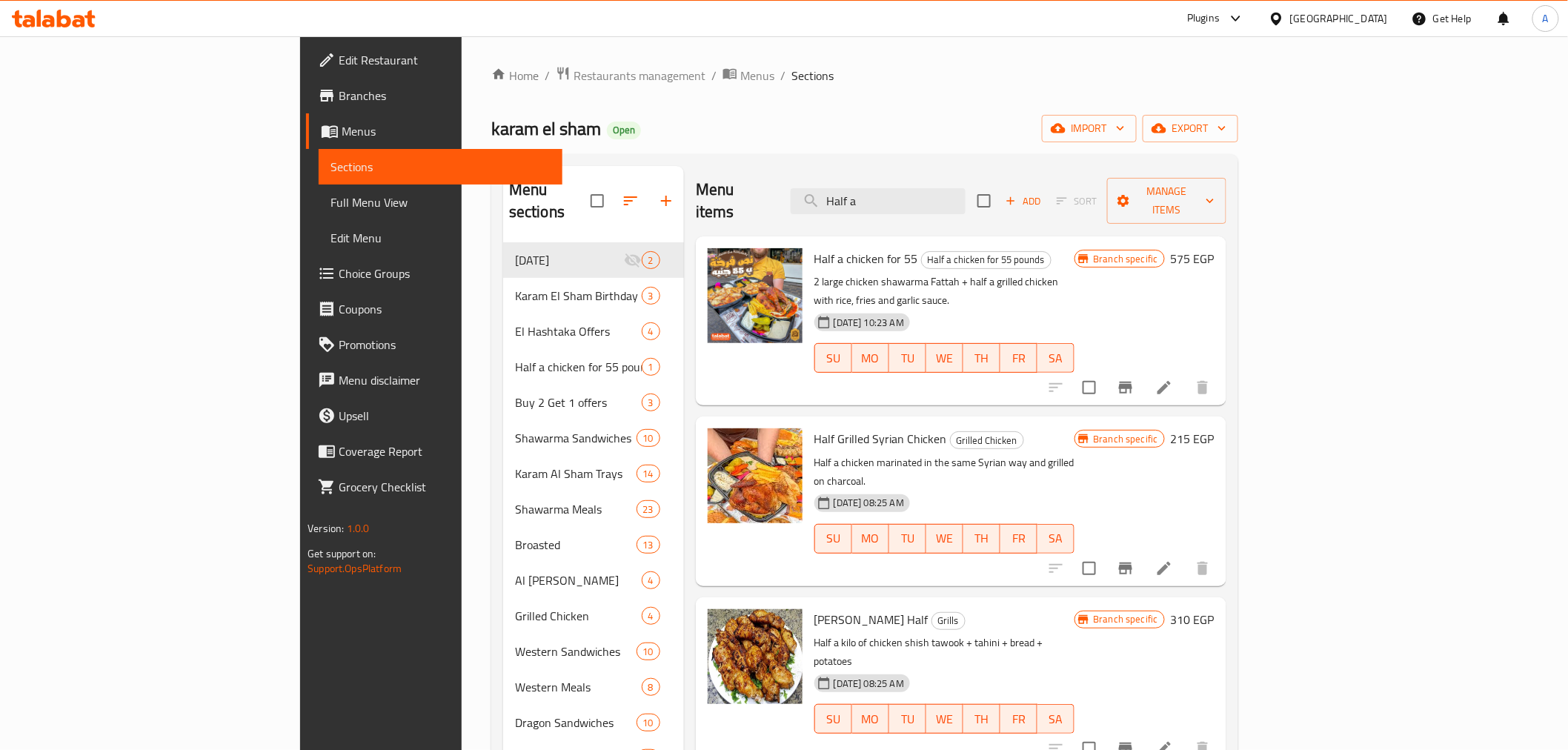
type input "Half a"
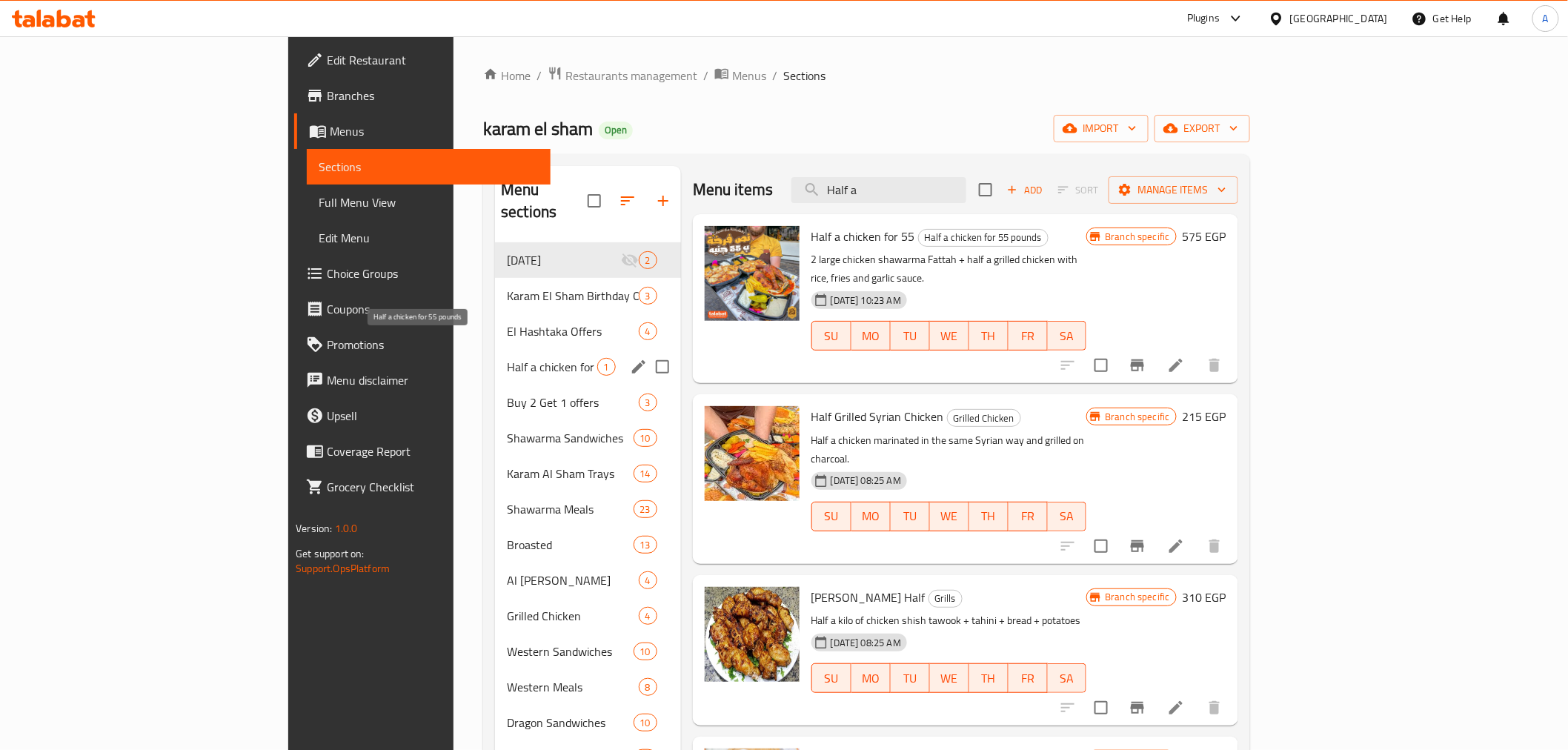
click at [507, 358] on span "Half a chicken for 55 pounds" at bounding box center [552, 366] width 90 height 18
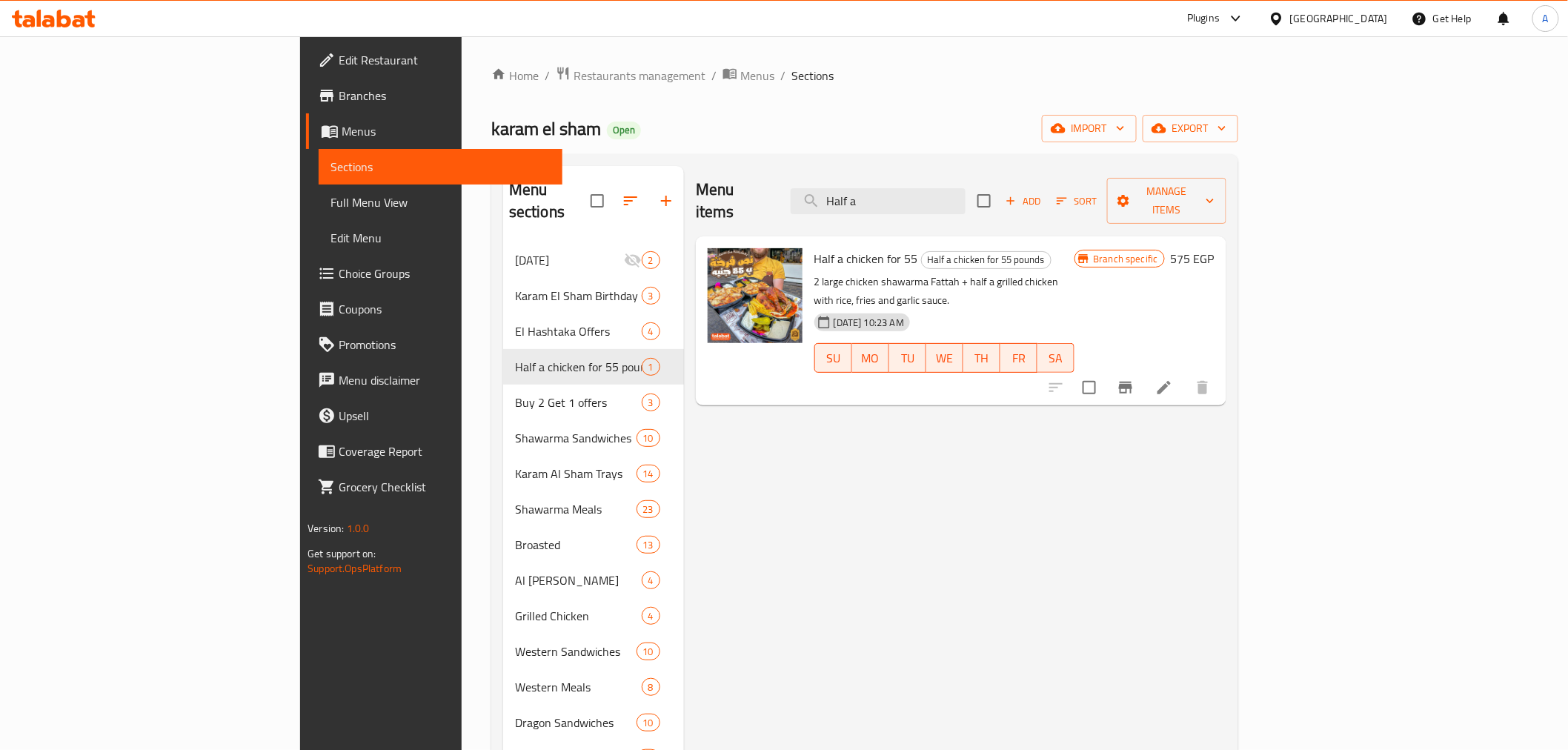
click at [1134, 379] on icon "Branch-specific-item" at bounding box center [1125, 388] width 18 height 18
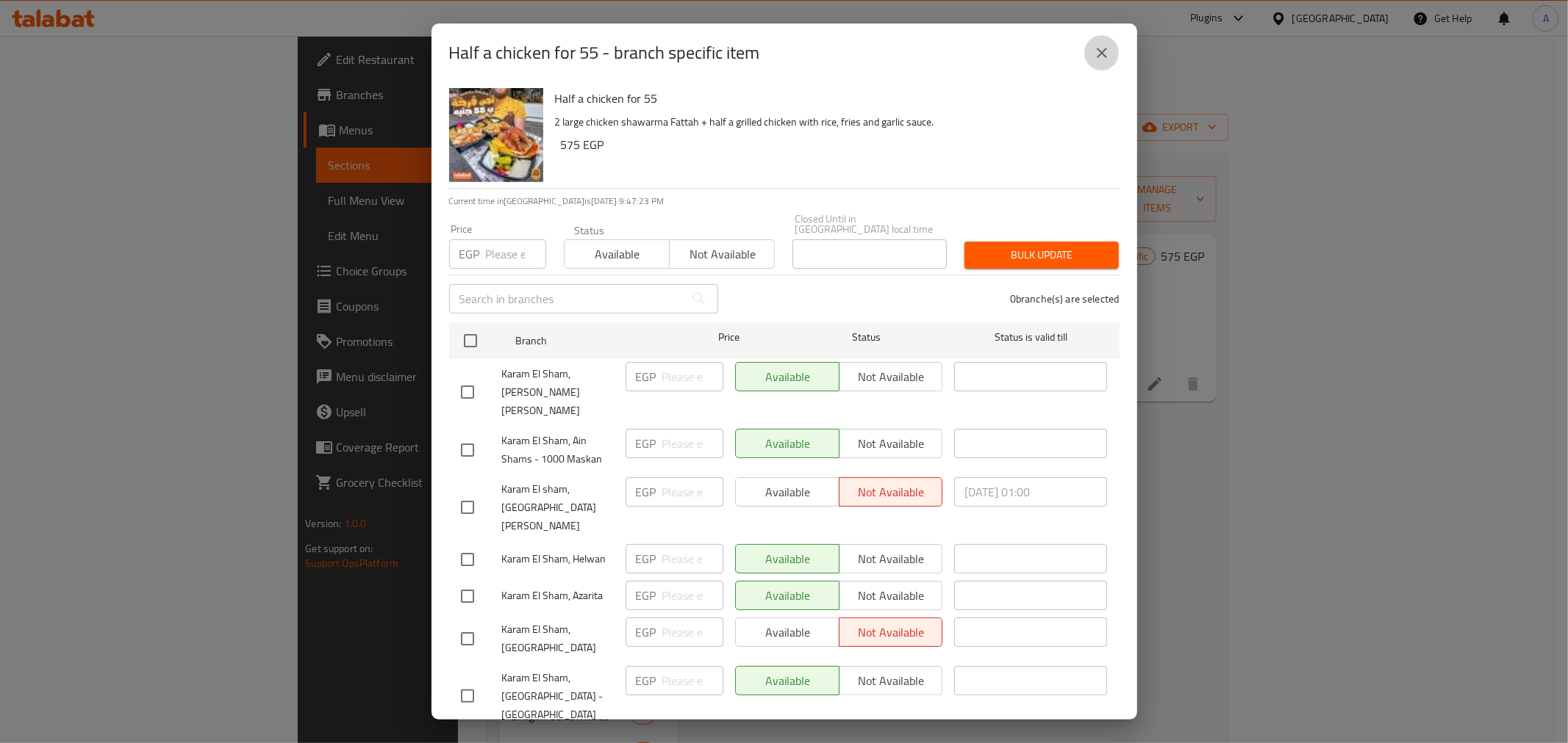
click at [1111, 50] on button "close" at bounding box center [1102, 52] width 35 height 35
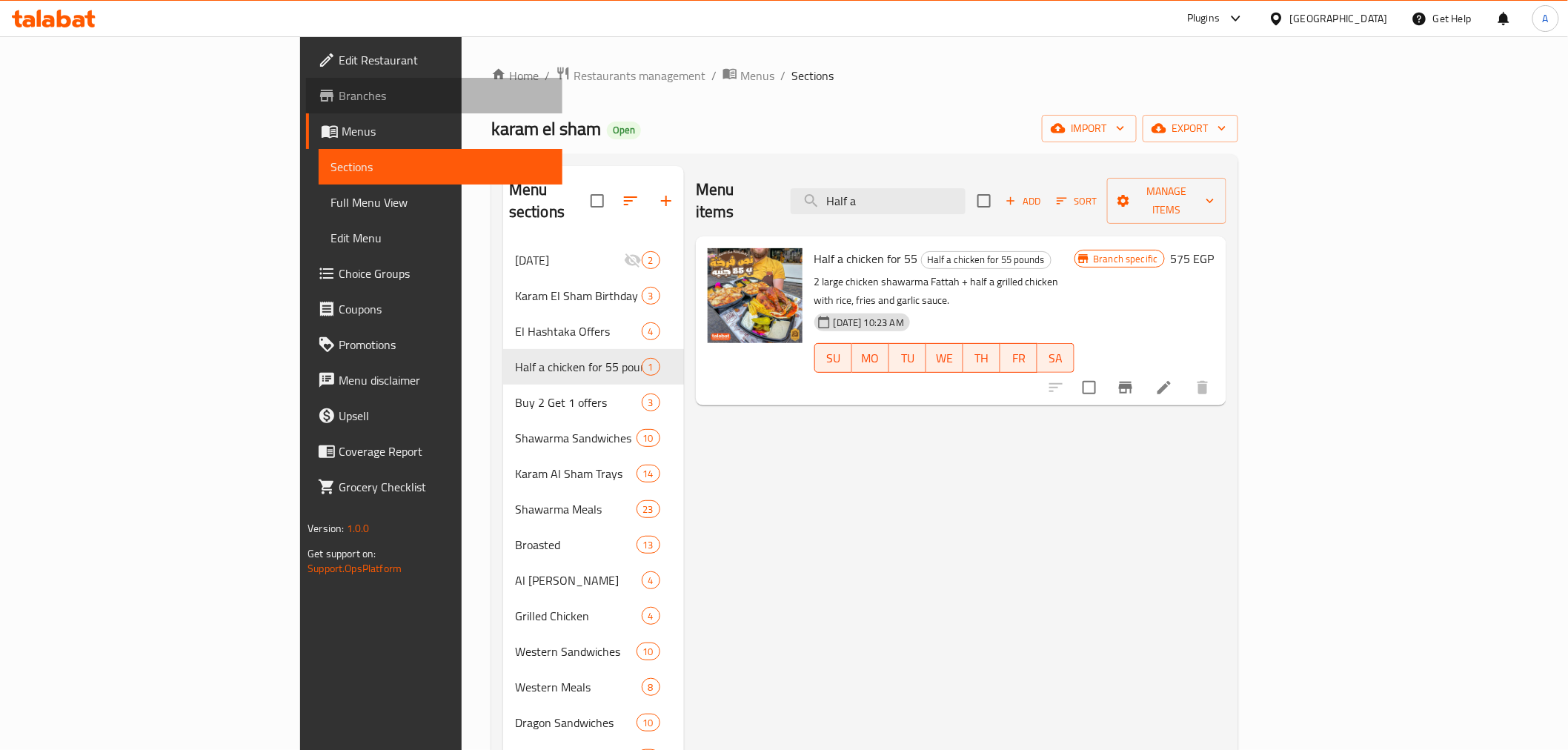
click at [339, 101] on span "Branches" at bounding box center [444, 95] width 211 height 18
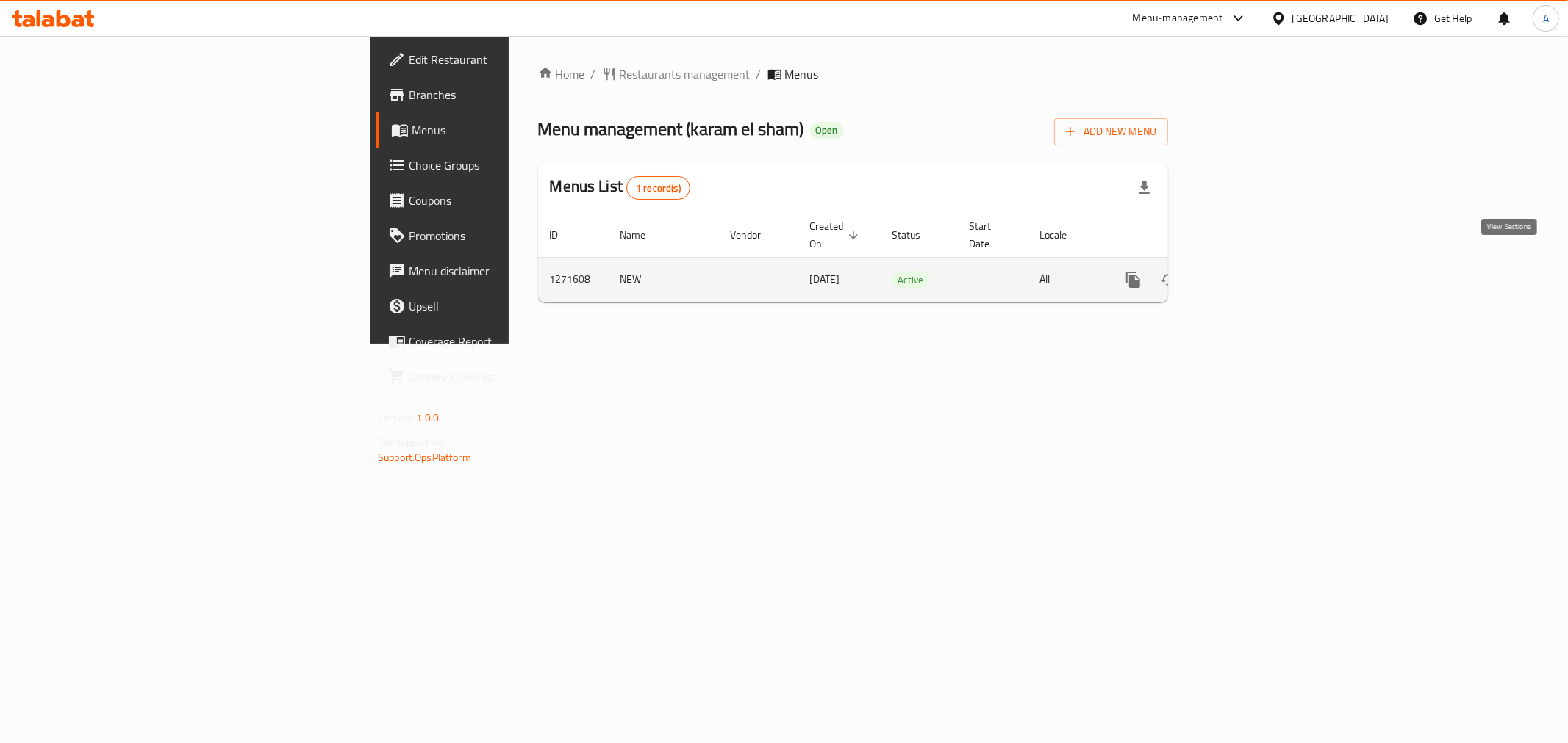
click at [1257, 264] on link "enhanced table" at bounding box center [1239, 280] width 35 height 35
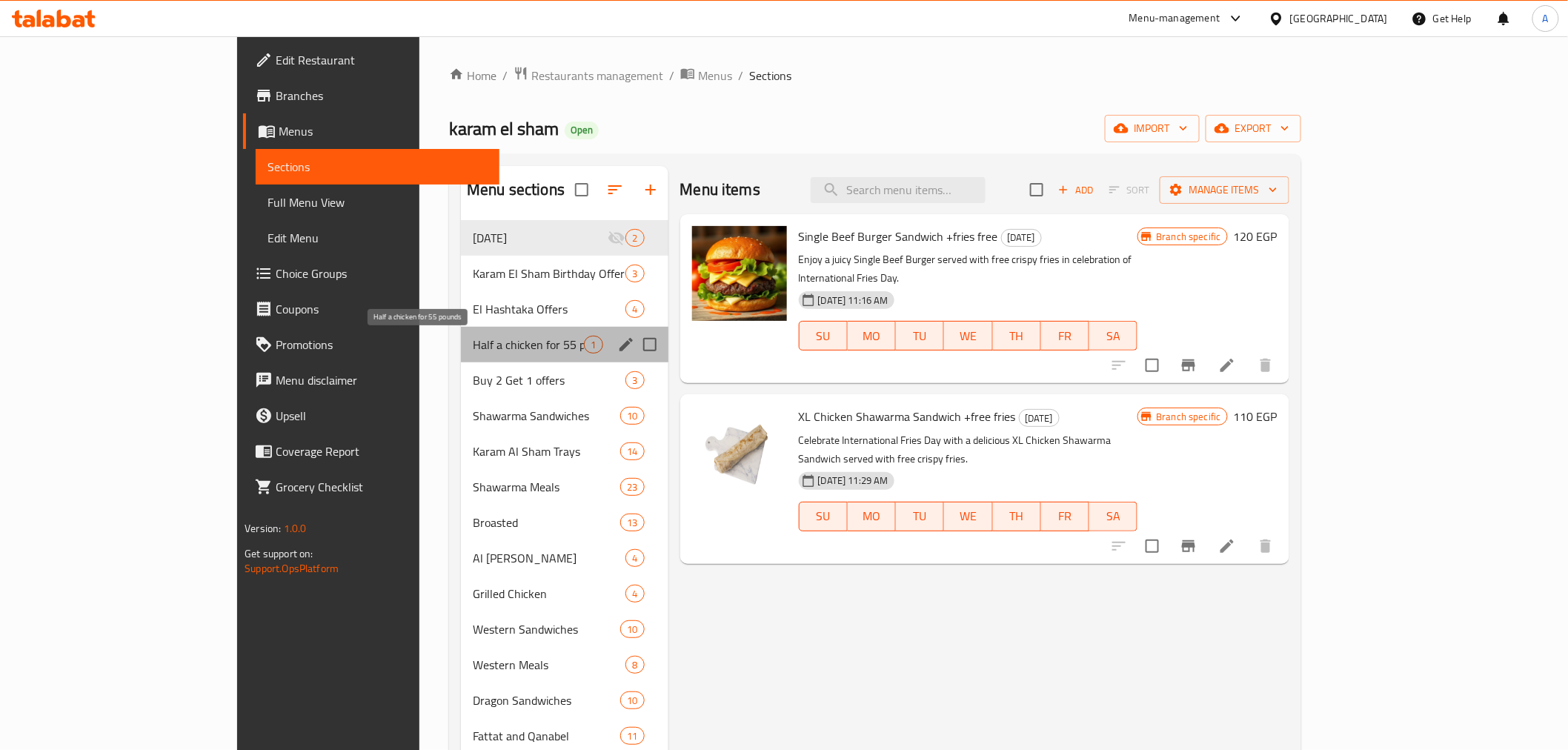
click at [473, 341] on span "Half a chicken for 55 pounds" at bounding box center [529, 344] width 111 height 18
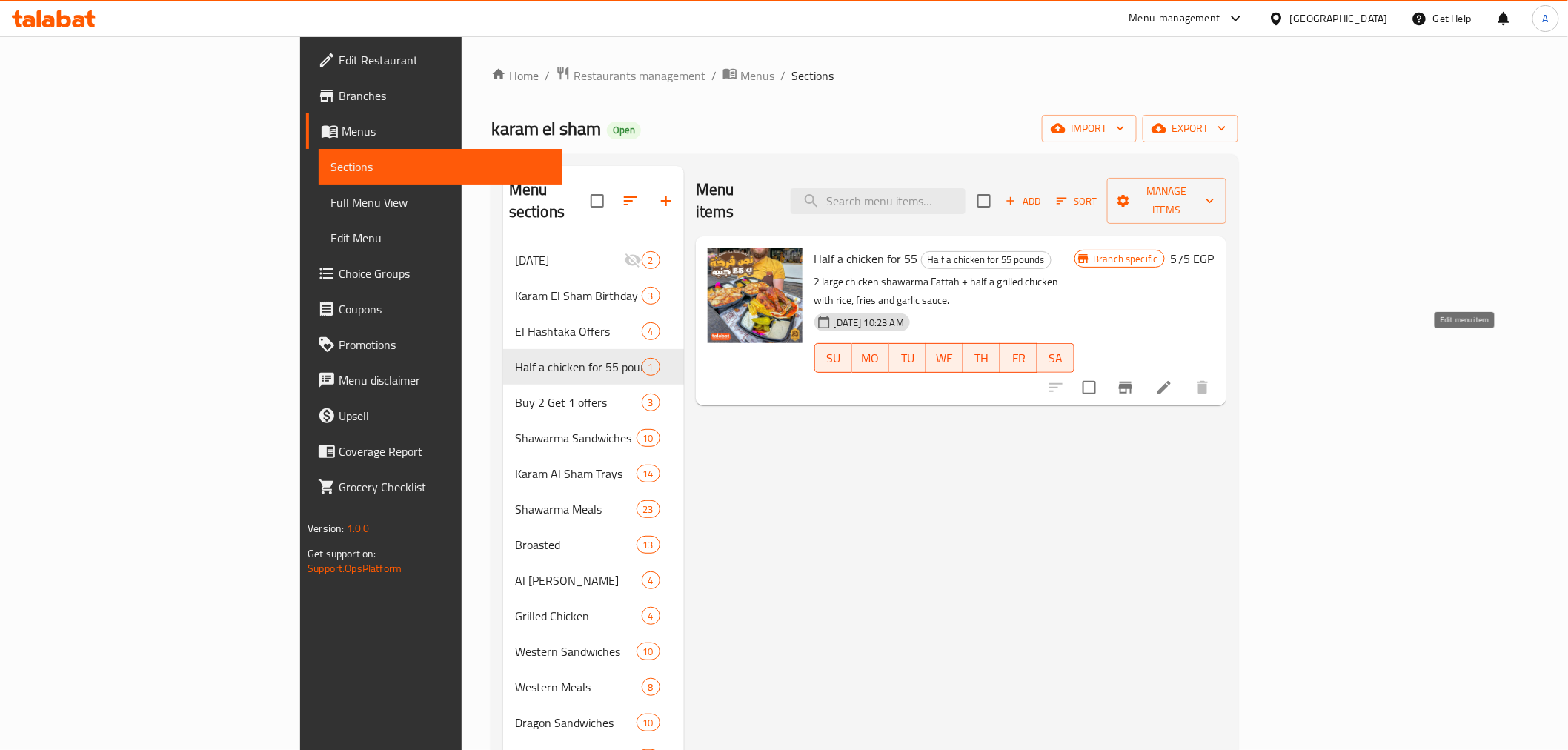
click at [1173, 379] on icon at bounding box center [1164, 388] width 18 height 18
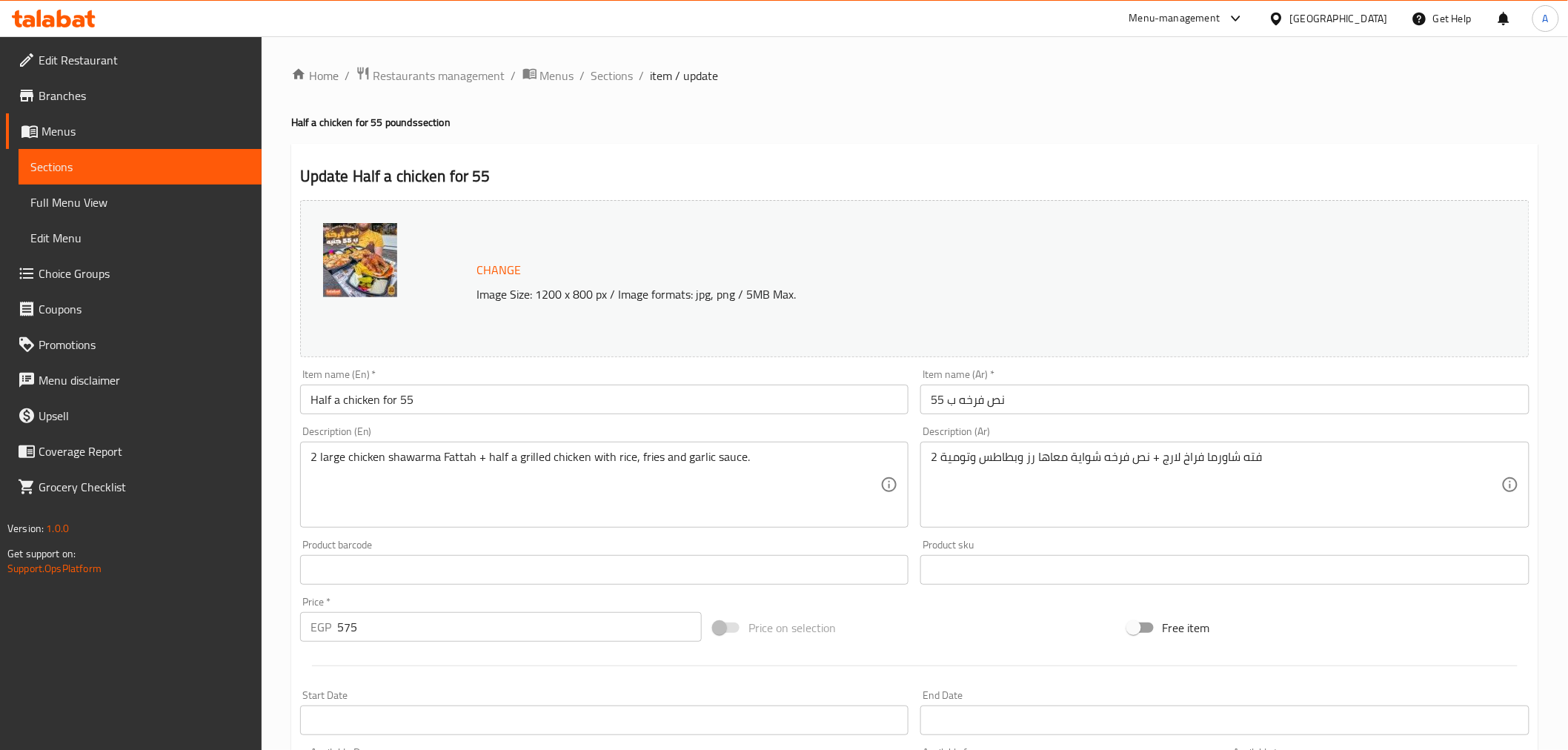
click at [381, 398] on input "Half a chicken for 55" at bounding box center [605, 400] width 609 height 30
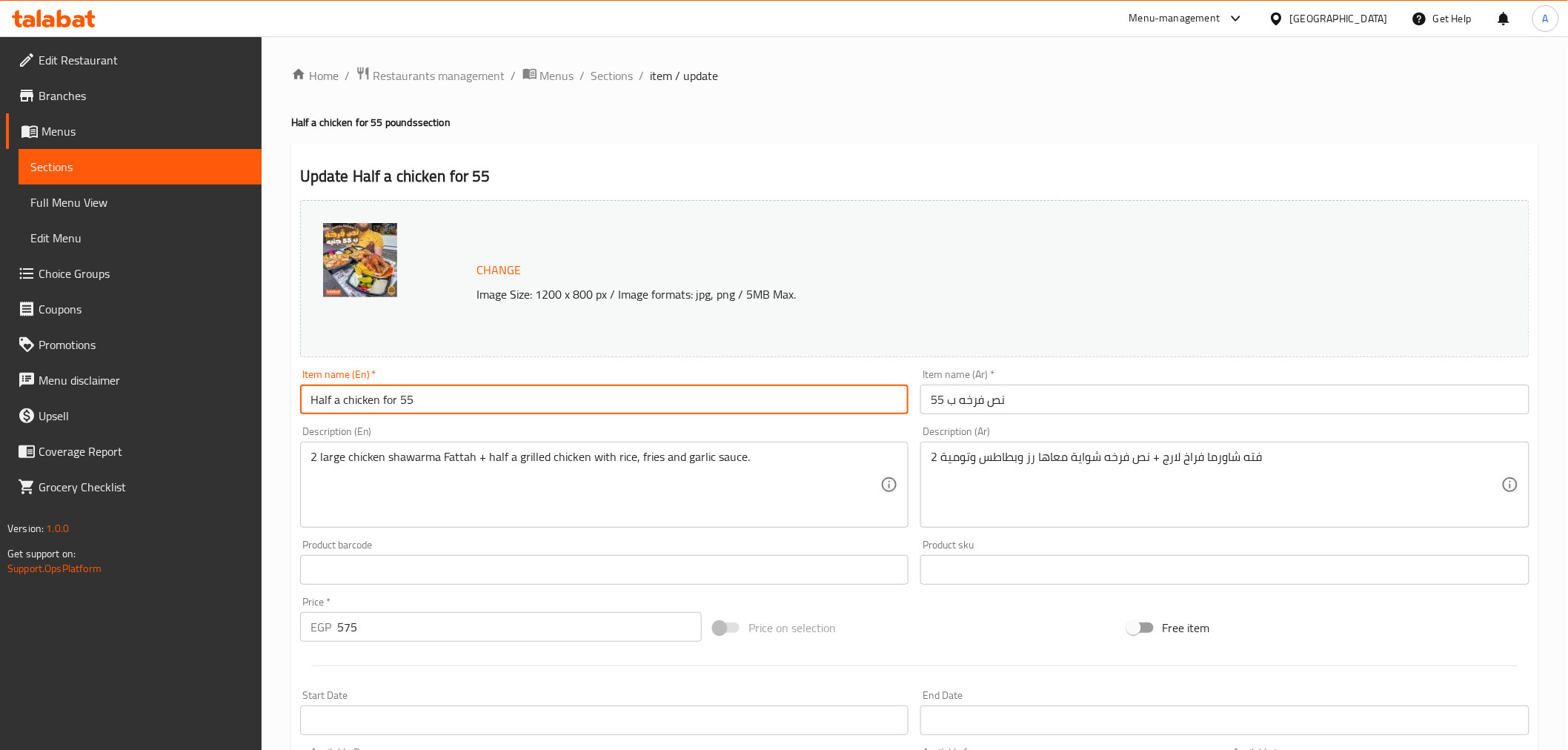
click at [381, 398] on input "Half a chicken for 55" at bounding box center [605, 400] width 609 height 30
